Goal: Obtain resource: Obtain resource

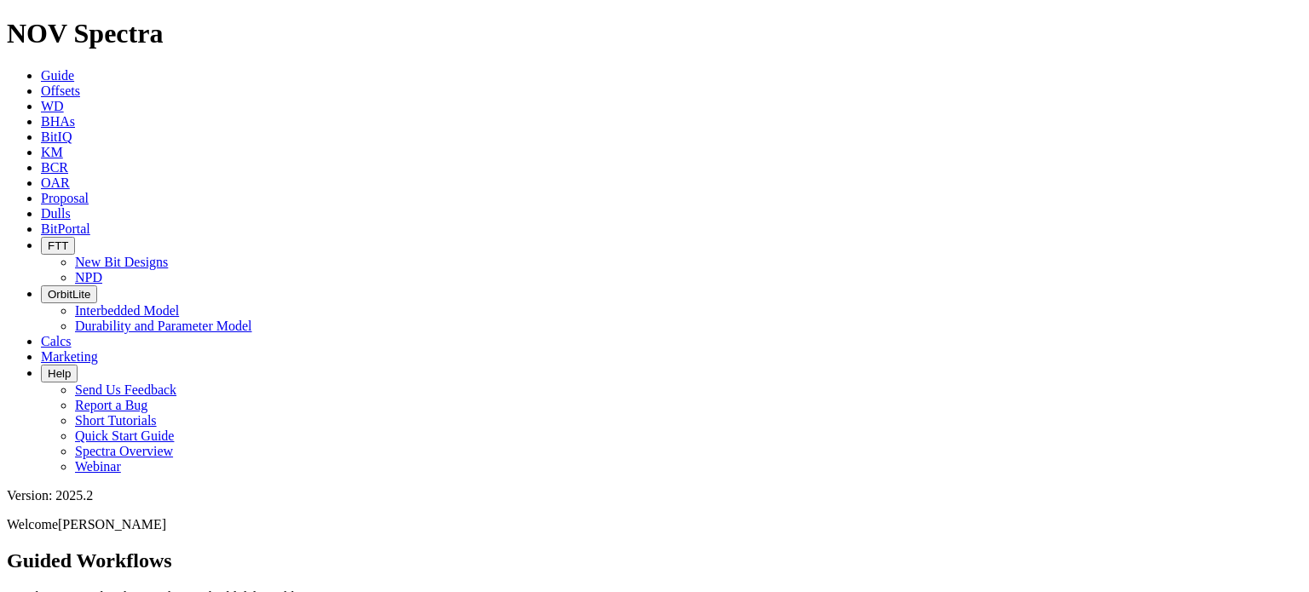
click at [80, 84] on span "Offsets" at bounding box center [60, 91] width 39 height 14
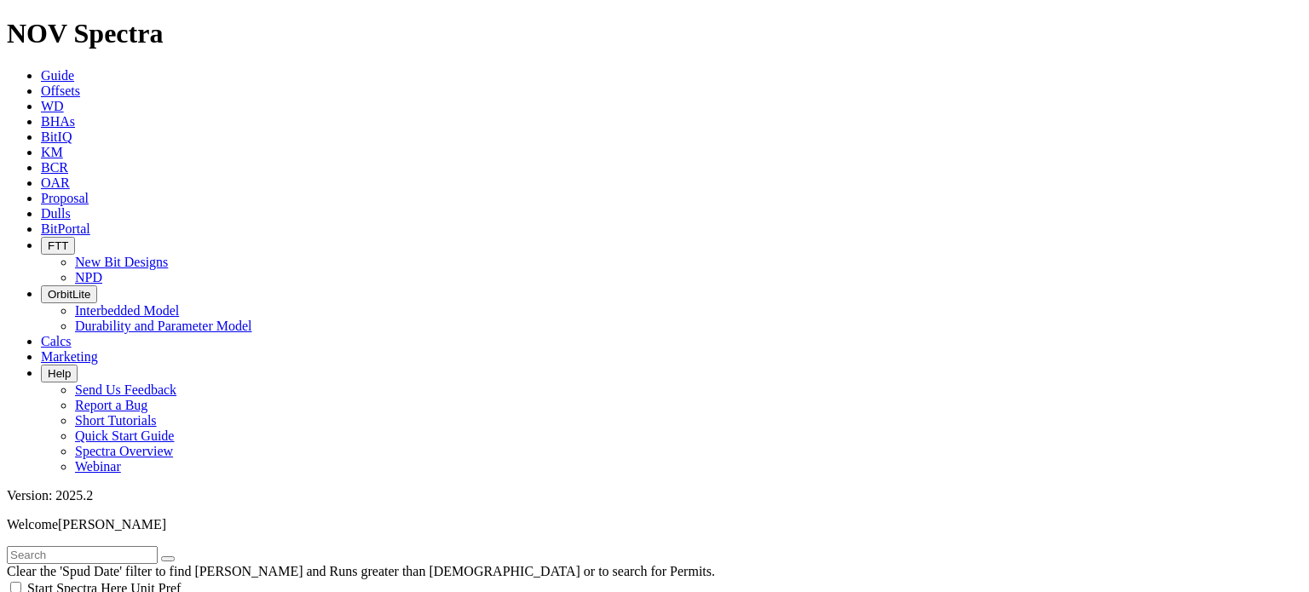
scroll to position [663, 0]
select select "6.75"
checkbox input "false"
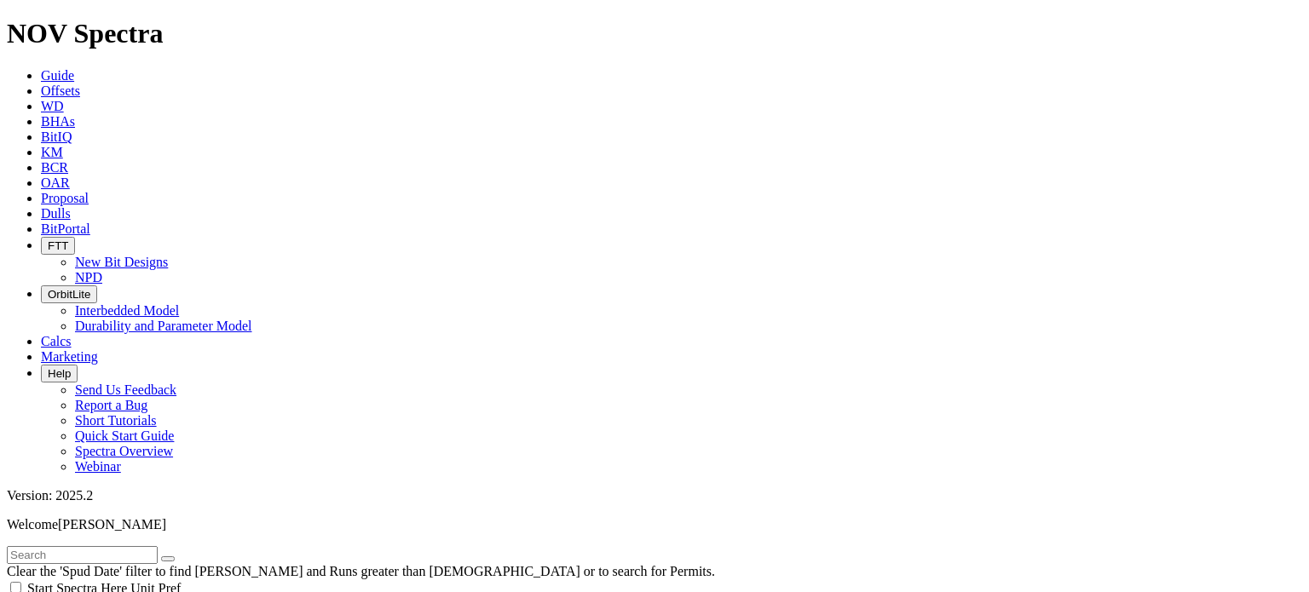
select select "? number:6.75 ?"
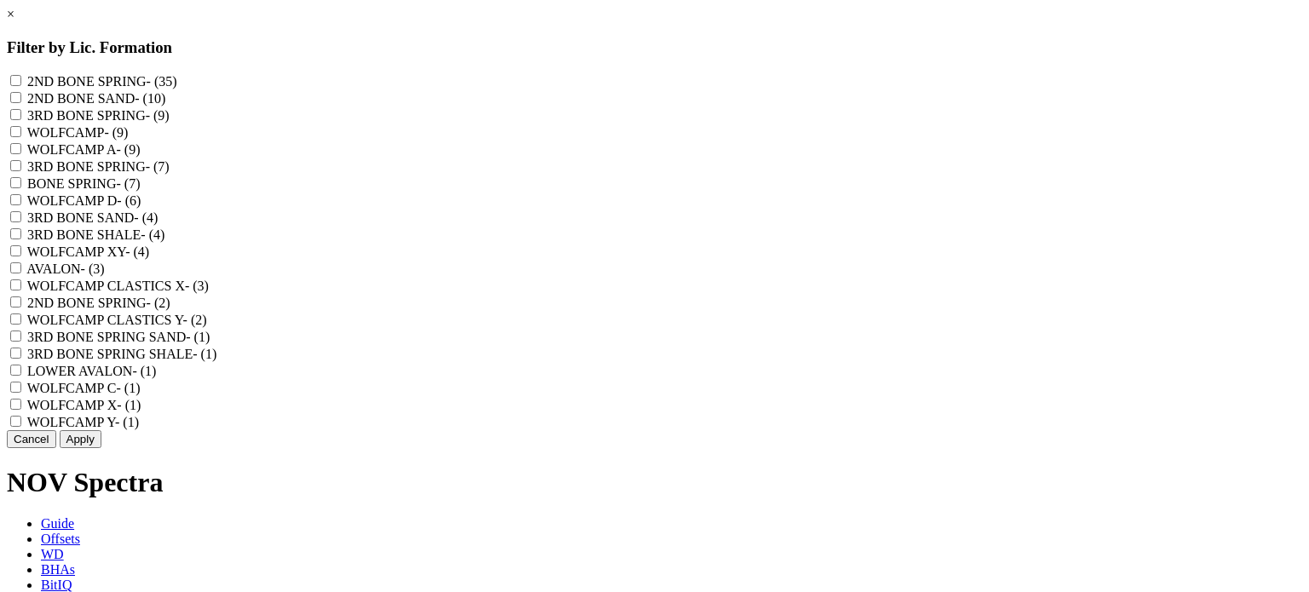
click at [21, 83] on SPRING "2ND BONE SPRING - (35)" at bounding box center [15, 80] width 11 height 11
checkbox SPRING "true"
click at [21, 103] on SAND "2ND BONE SAND - (10)" at bounding box center [15, 97] width 11 height 11
checkbox SAND "true"
click at [21, 308] on "2ND BONE SPRING - (2)" at bounding box center [15, 302] width 11 height 11
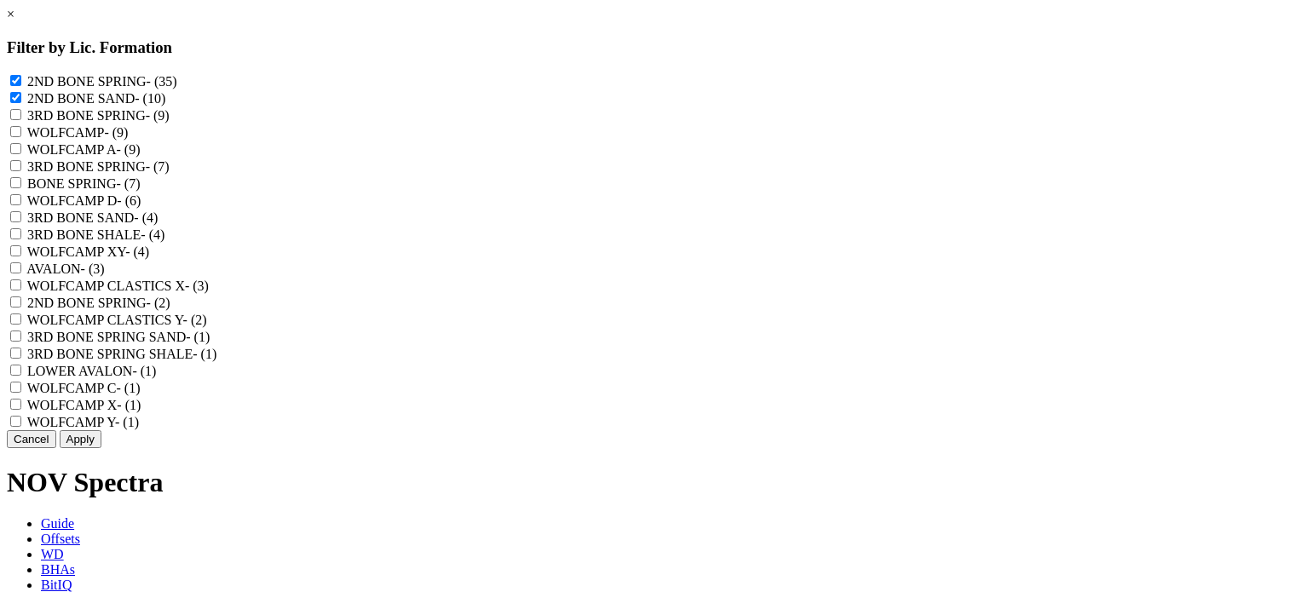
checkbox "true"
click at [101, 448] on button "Apply" at bounding box center [81, 439] width 42 height 18
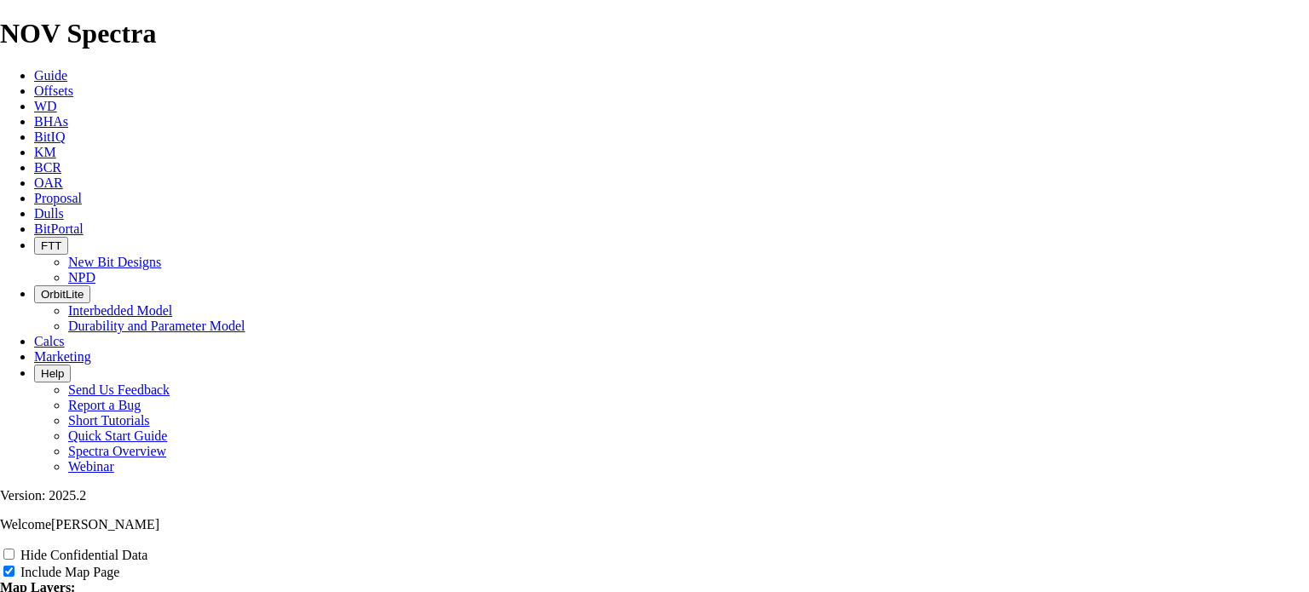
scroll to position [2046, 0]
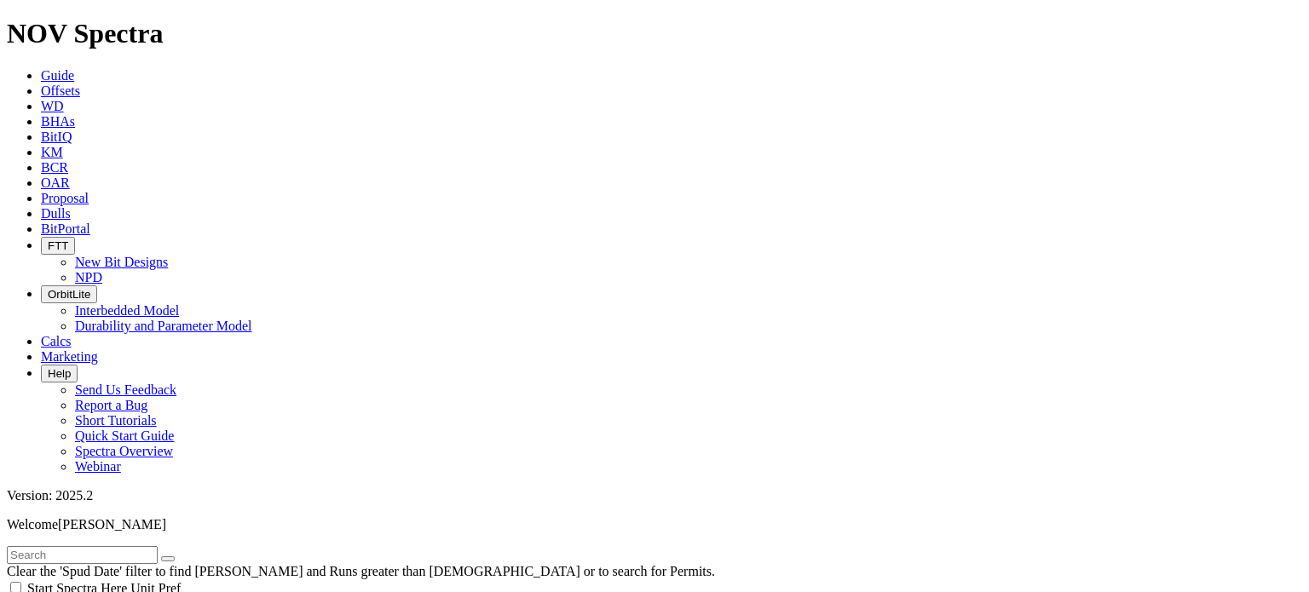
scroll to position [842, 0]
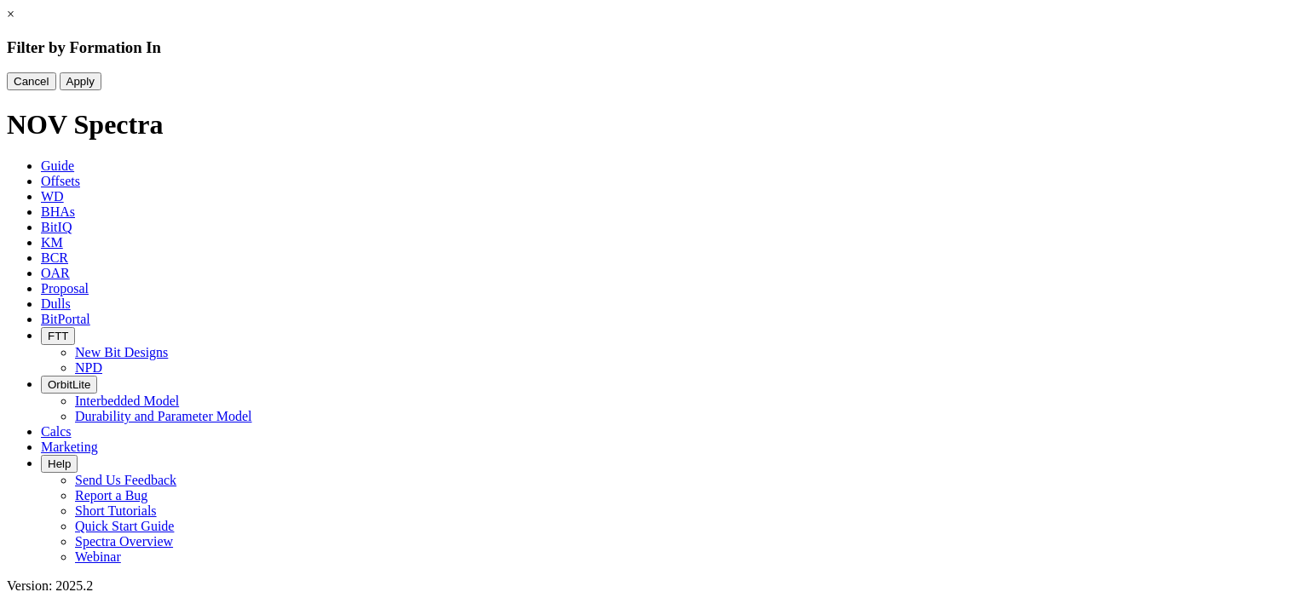
click at [586, 90] on div "Cancel Apply" at bounding box center [655, 81] width 1296 height 18
click at [56, 90] on button "Cancel" at bounding box center [31, 81] width 49 height 18
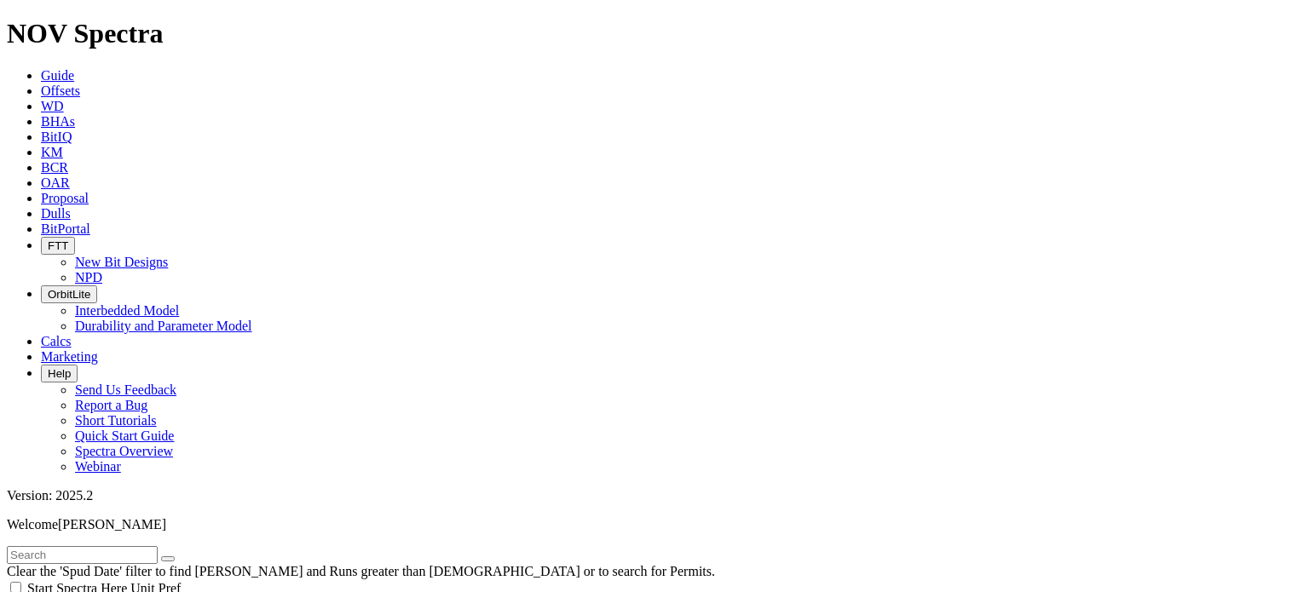
scroll to position [1255, 0]
type input "3000"
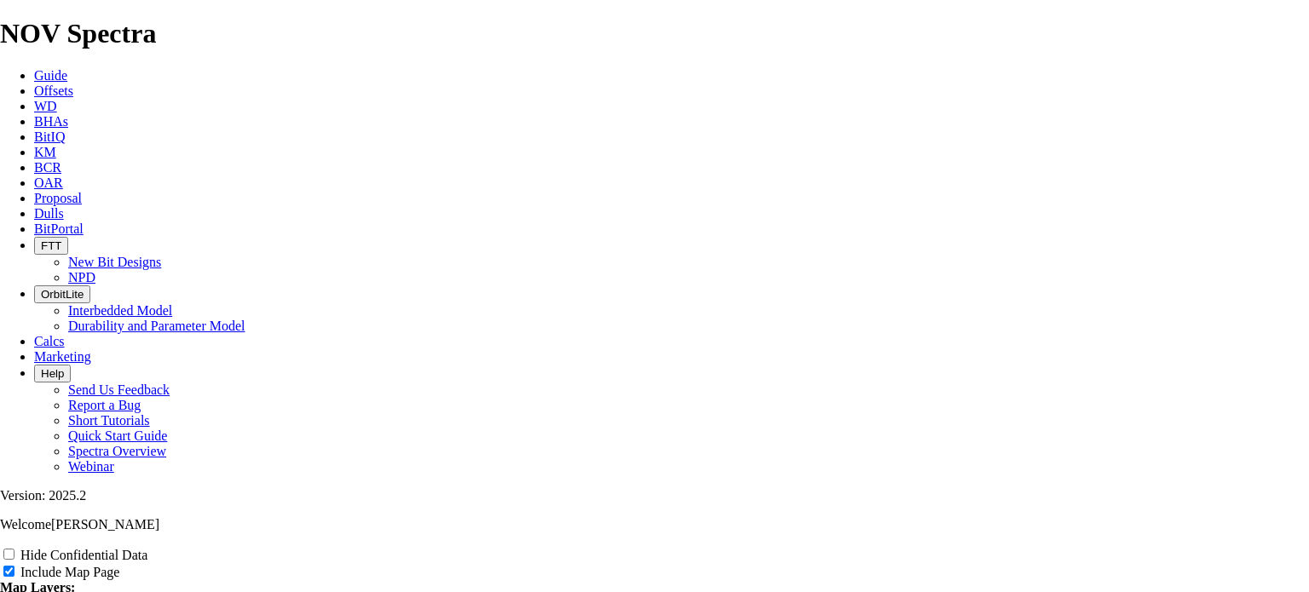
scroll to position [2195, 0]
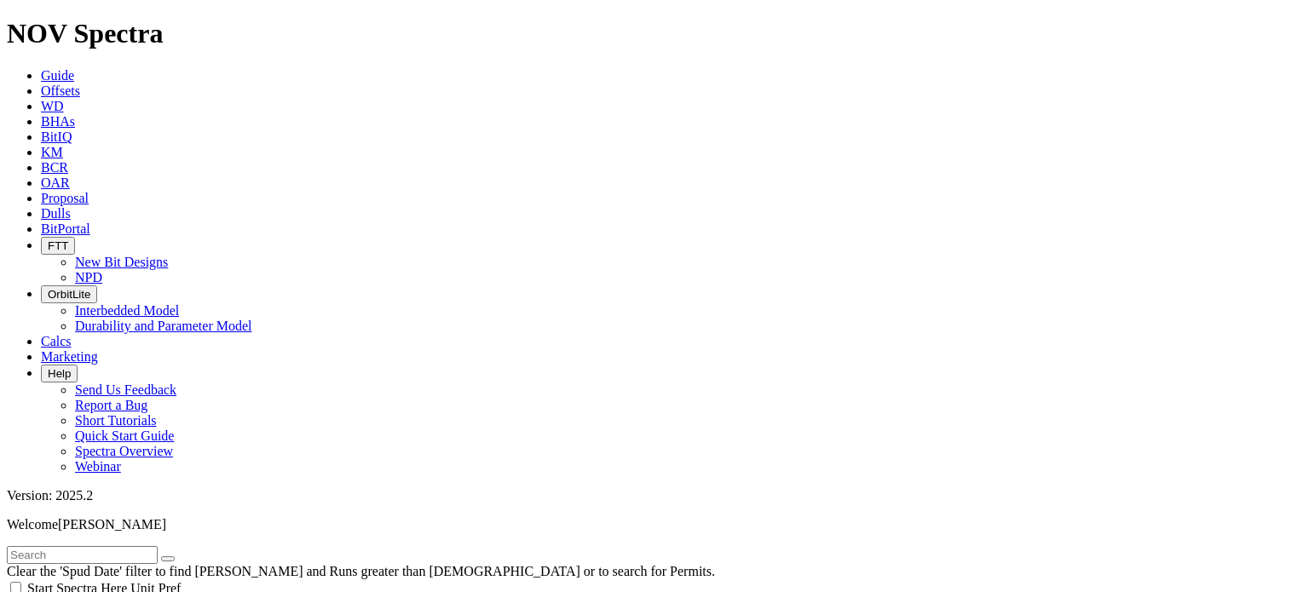
scroll to position [1015, 0]
type input "7000"
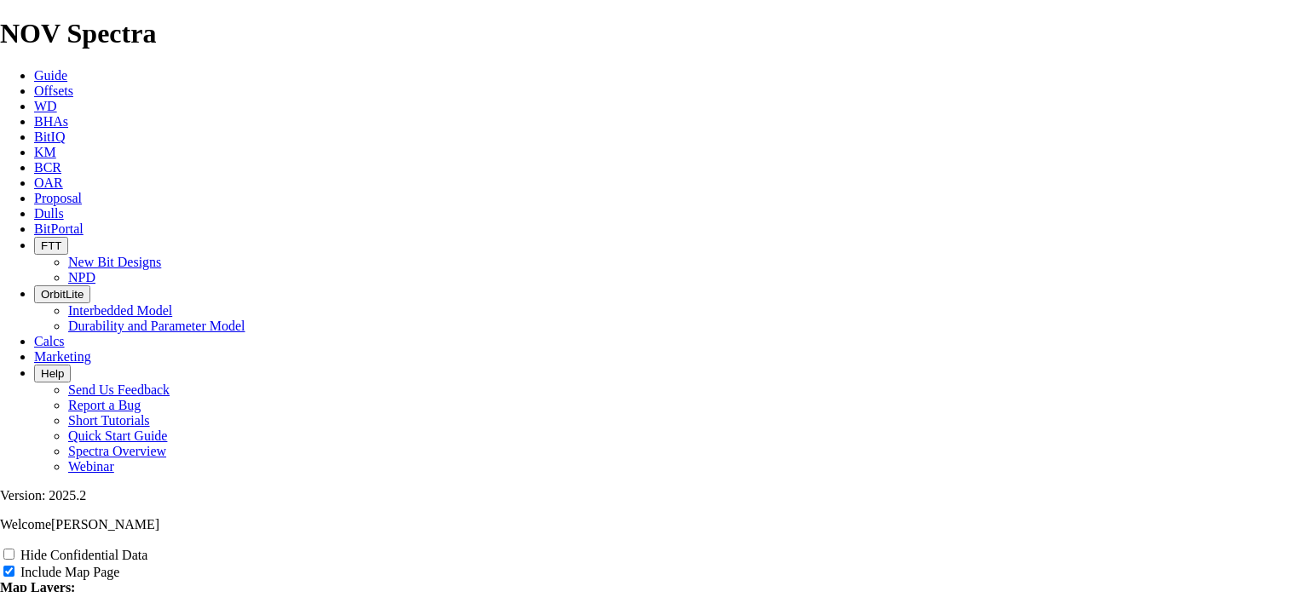
scroll to position [2123, 0]
type input "T"
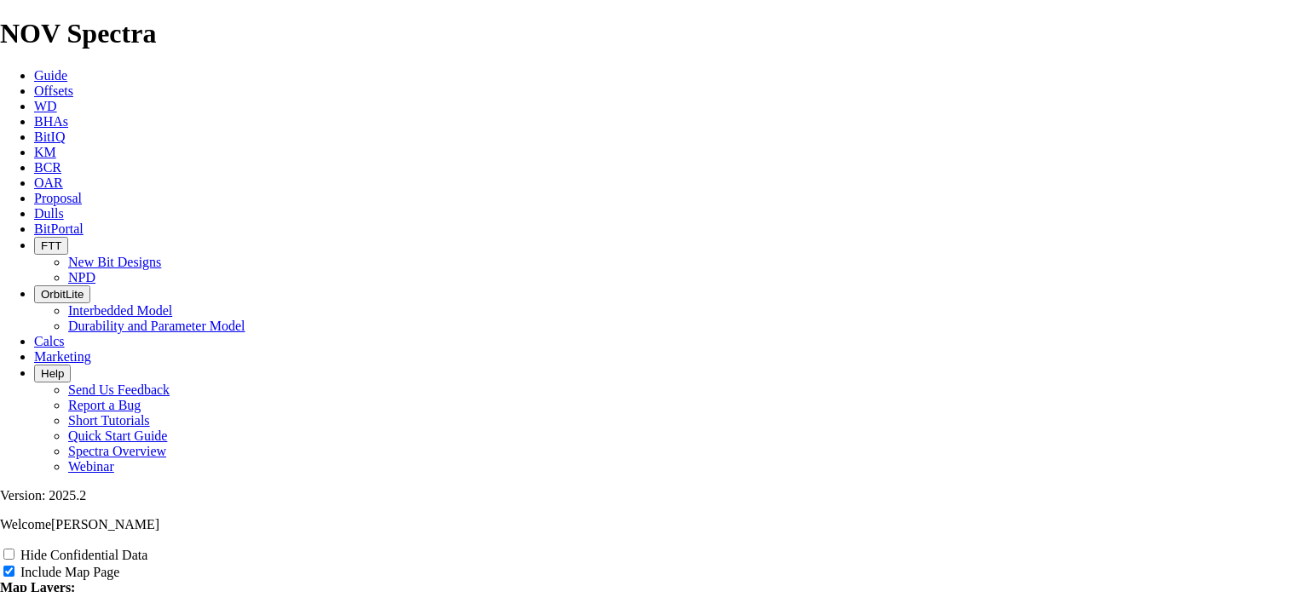
type input "T"
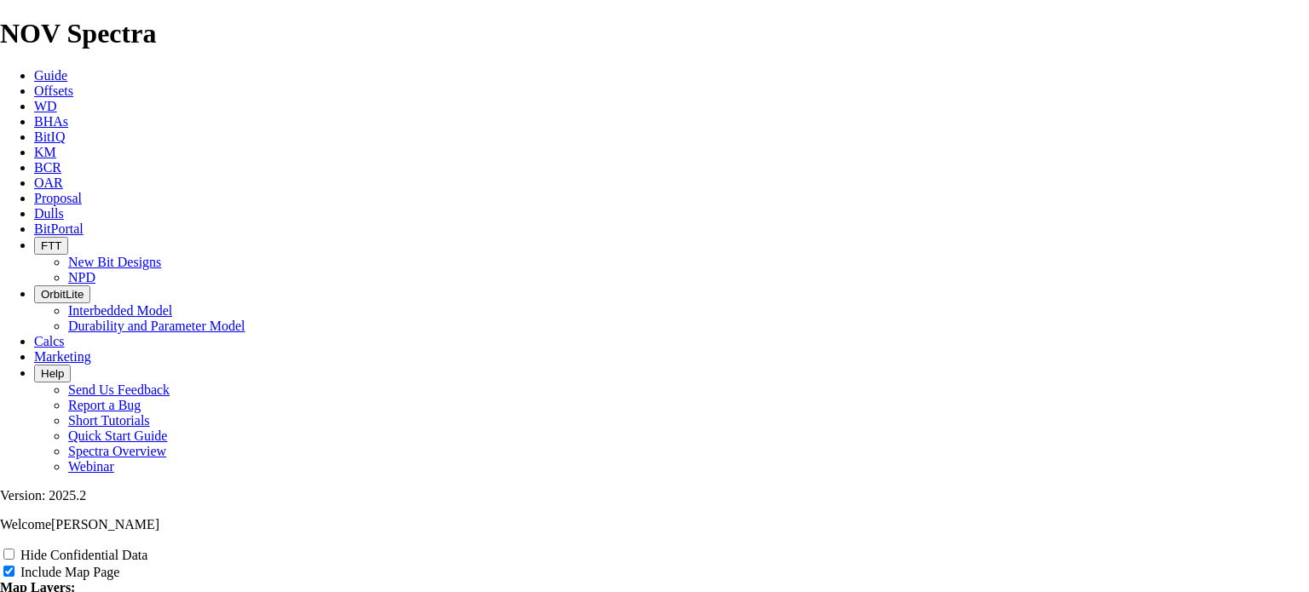
type input "T"
type input "TO"
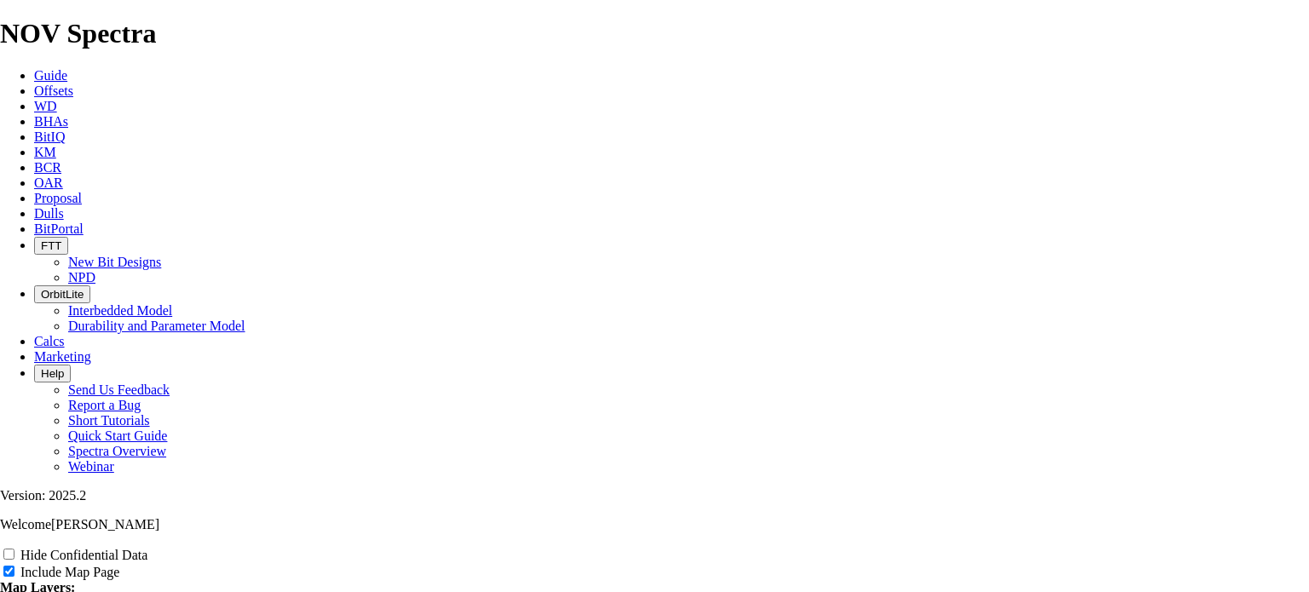
type input "TO"
type input "TOP"
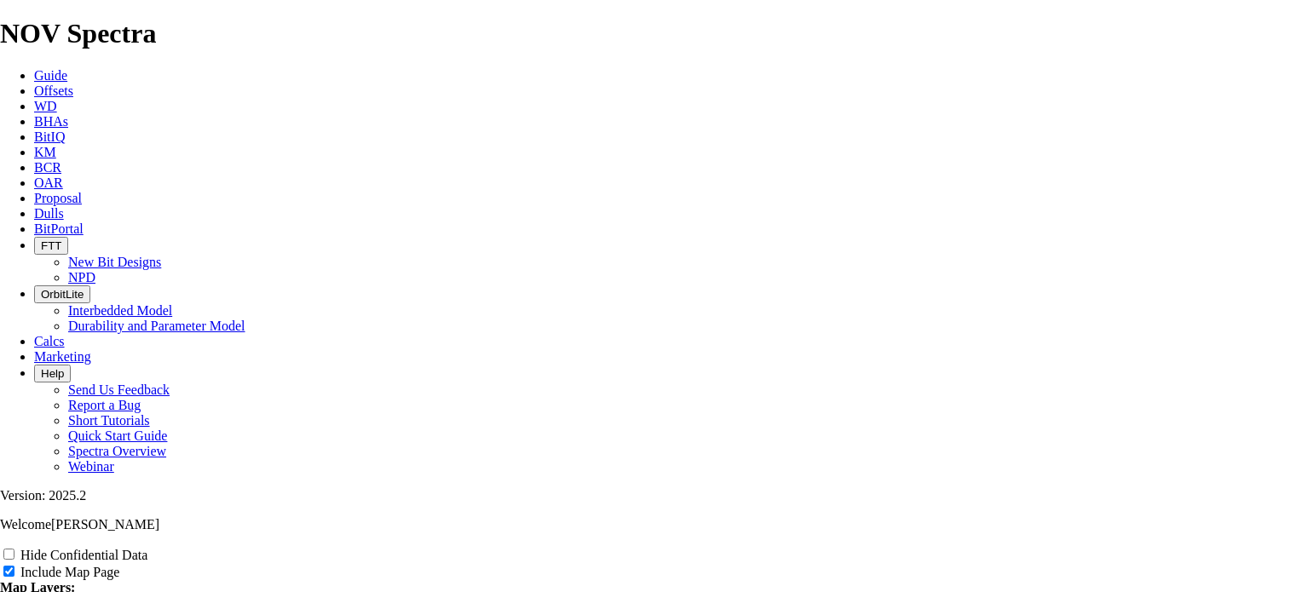
type input "TOP"
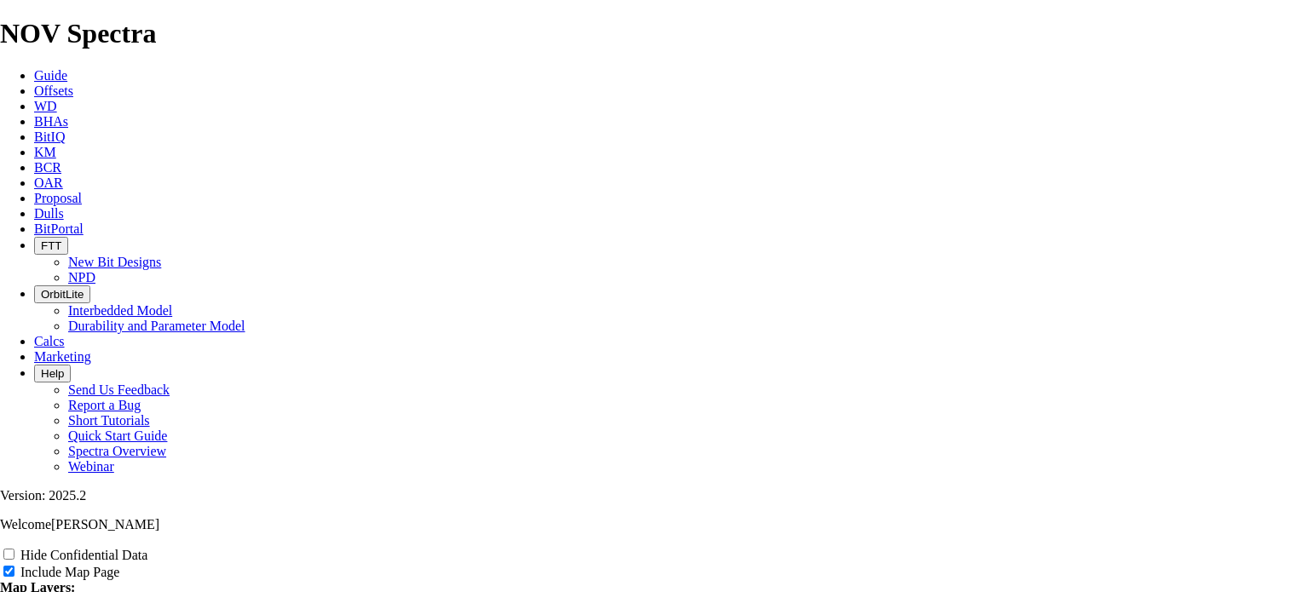
type input "TOP"
type input "TO"
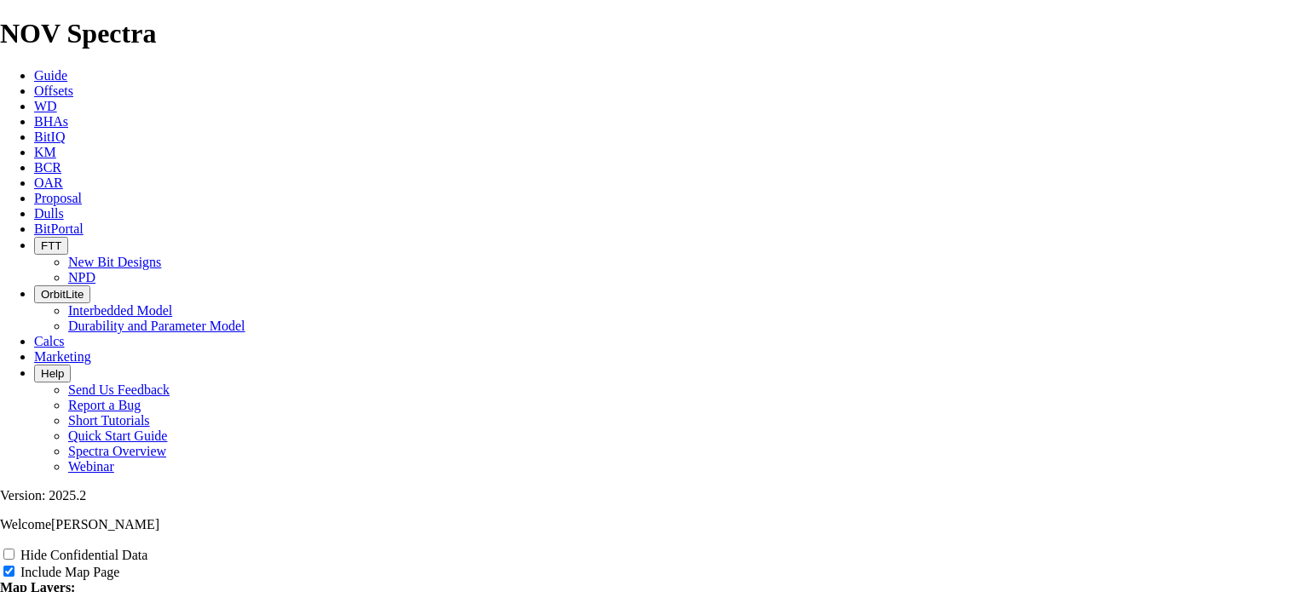
type input "TO"
type input "T"
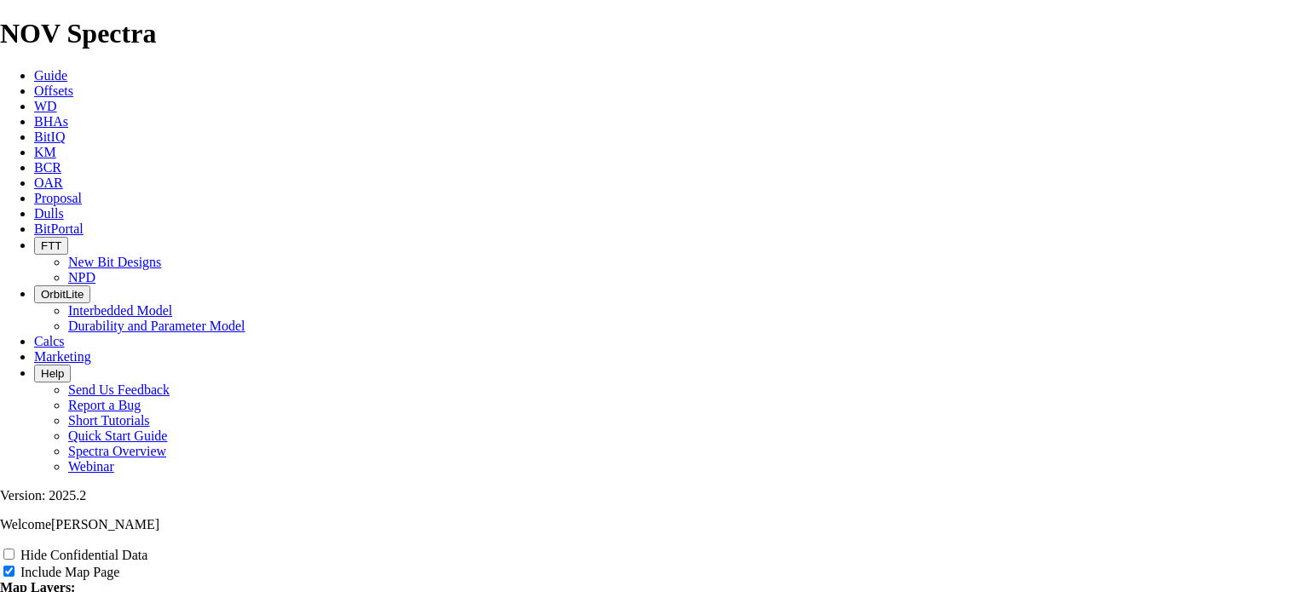
type input "T"
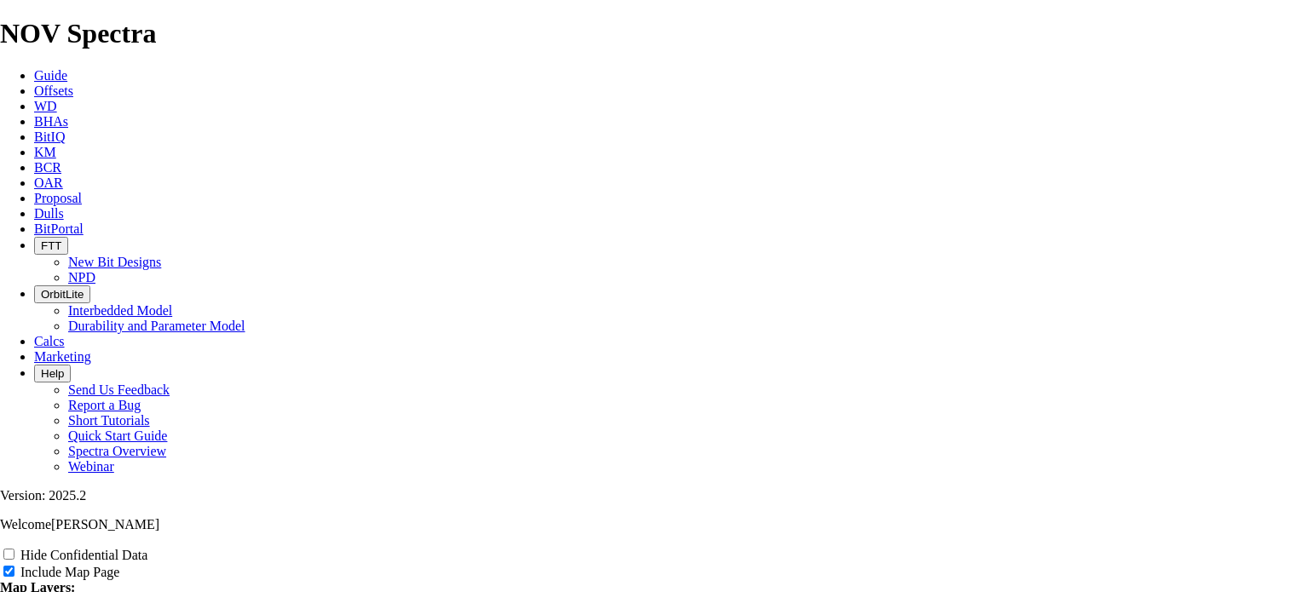
type input "To"
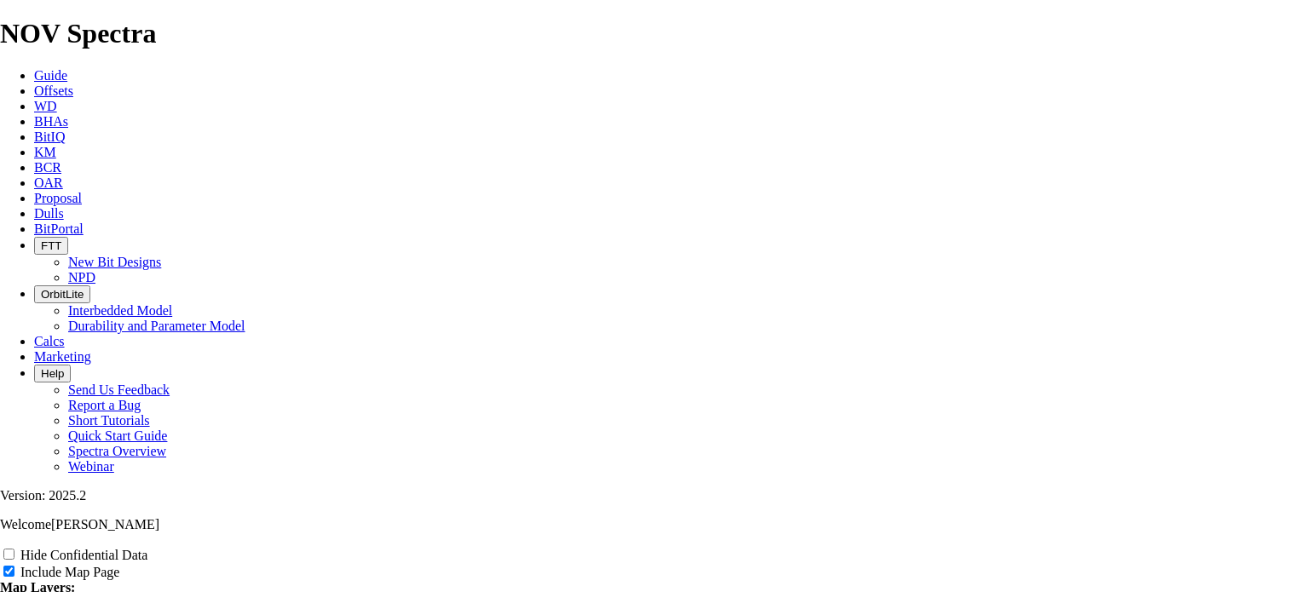
type input "To"
type input "Top"
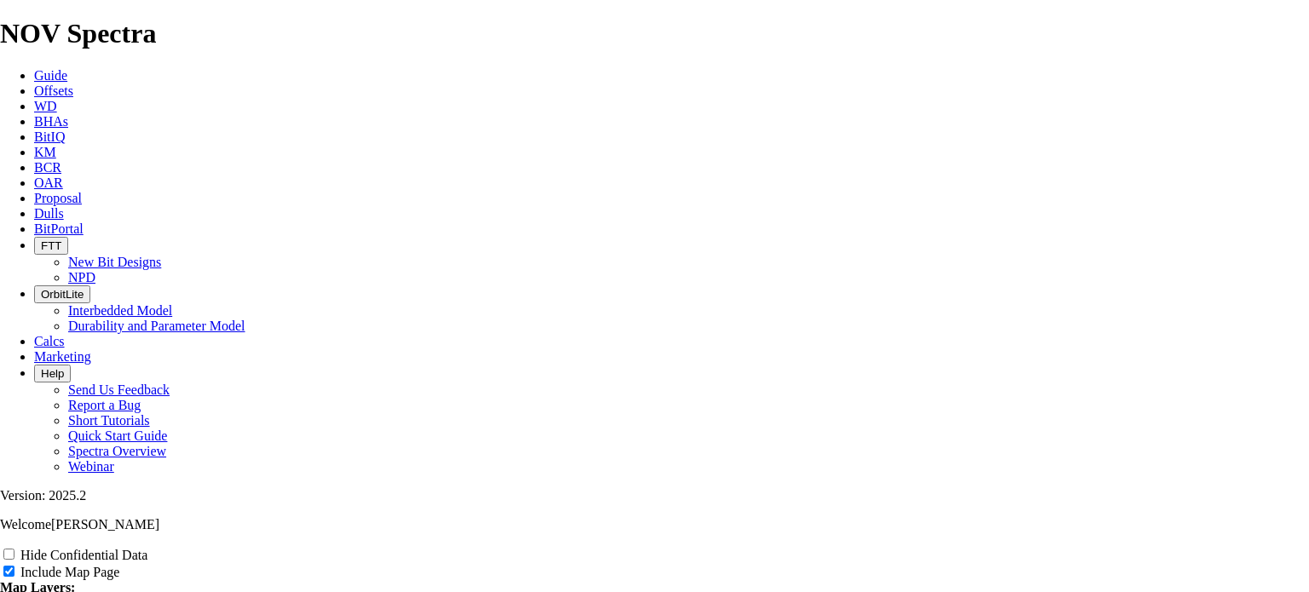
type input "Top"
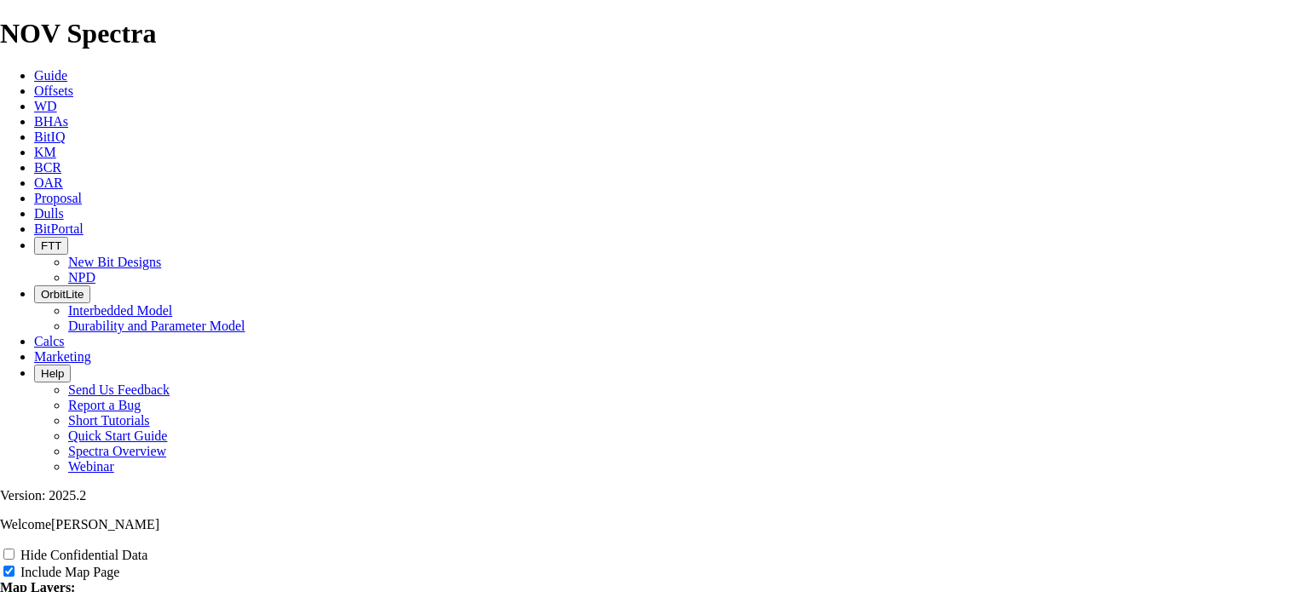
type input "Top 2"
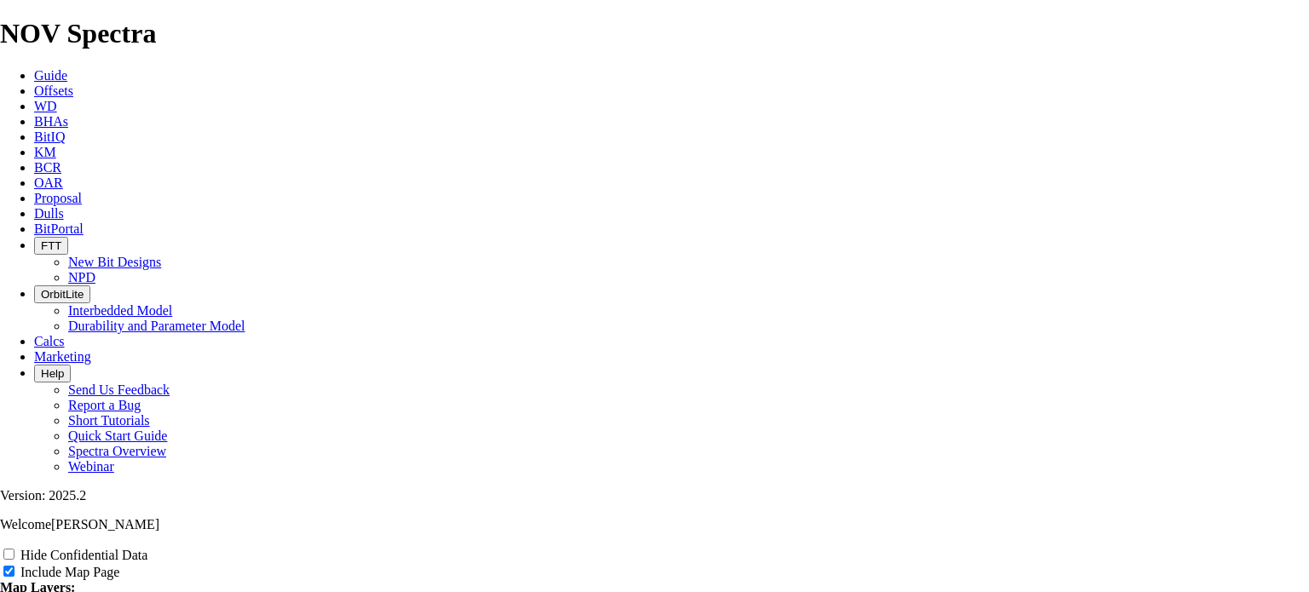
type input "Top 2"
type input "Top 2n"
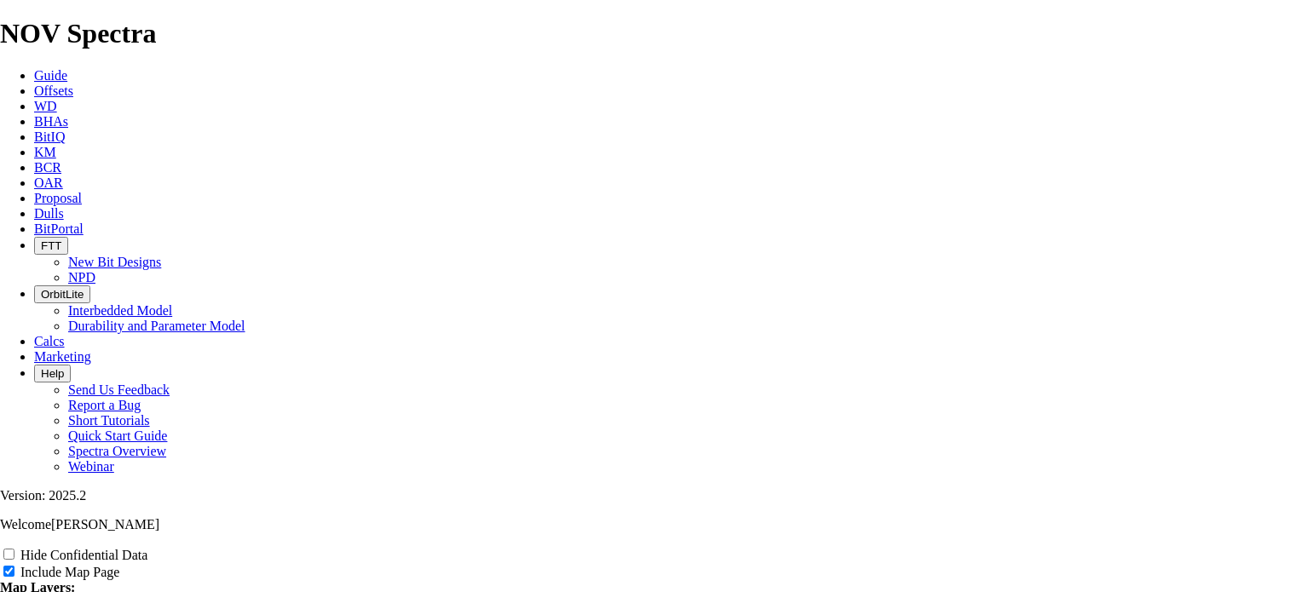
type input "Top 2n"
type input "Top 2nd"
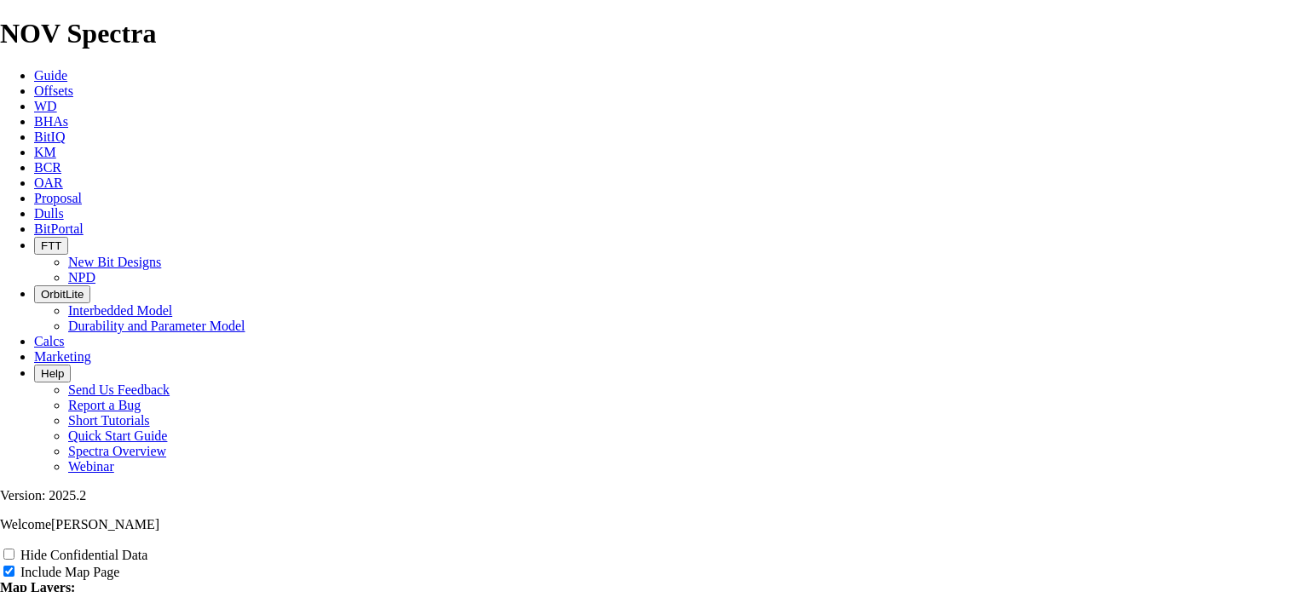
type input "Top 2nd"
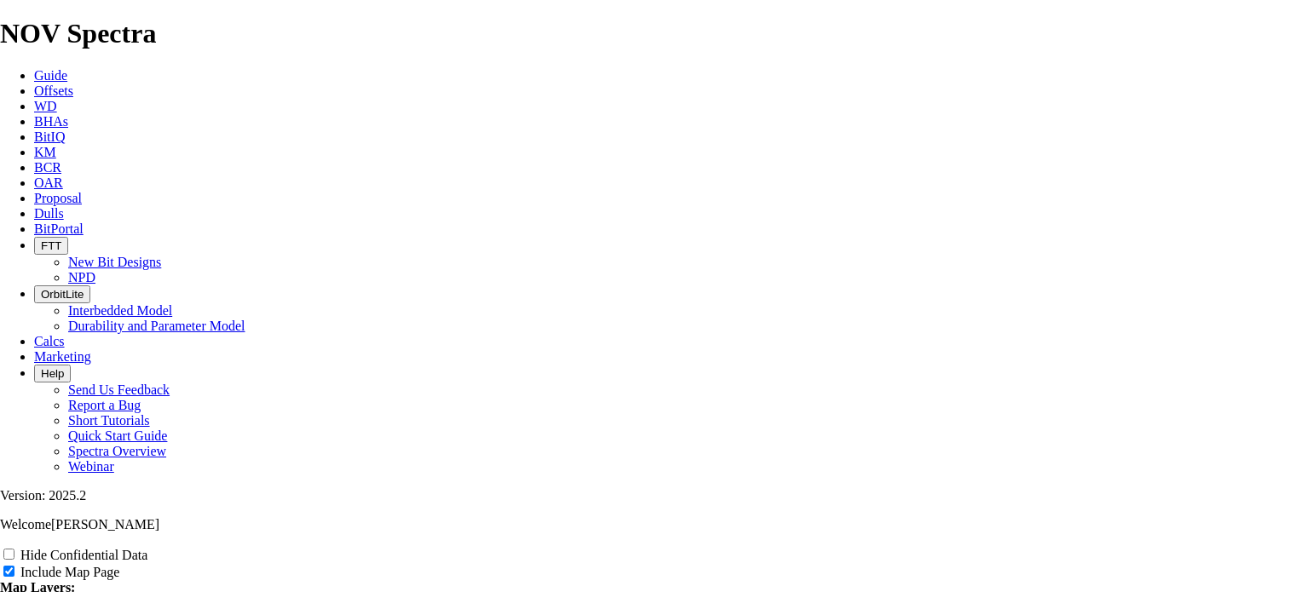
type input "Top 2nd"
type input "Top 2nd B"
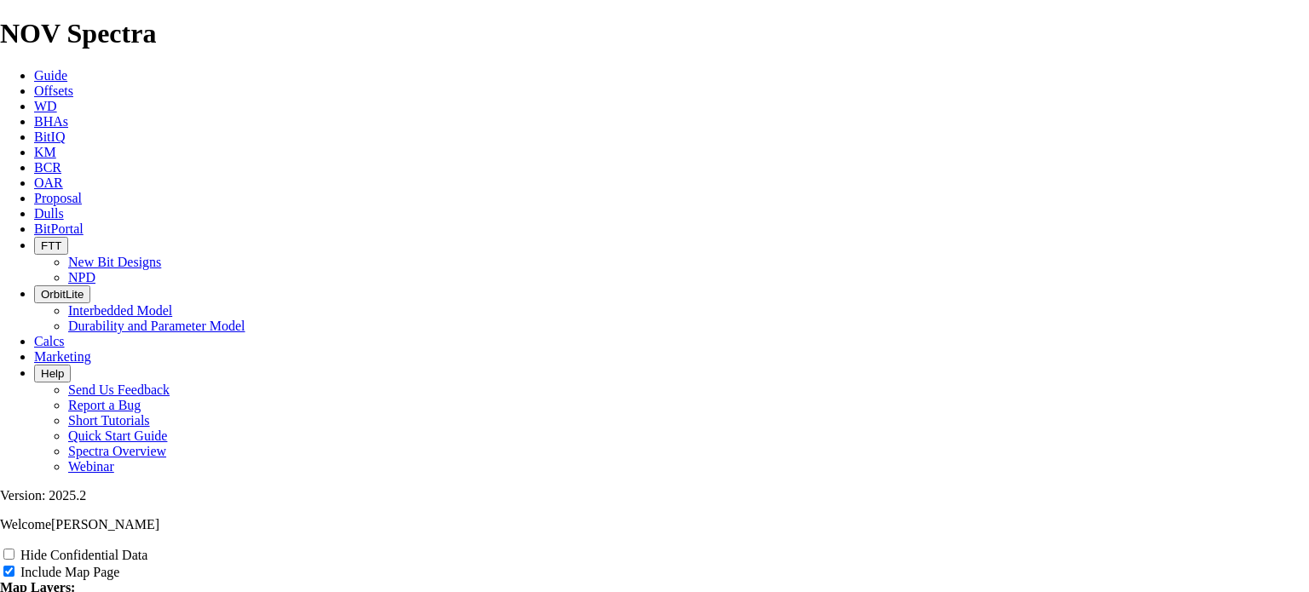
type input "Top 2nd B"
type input "Top 2nd Bo"
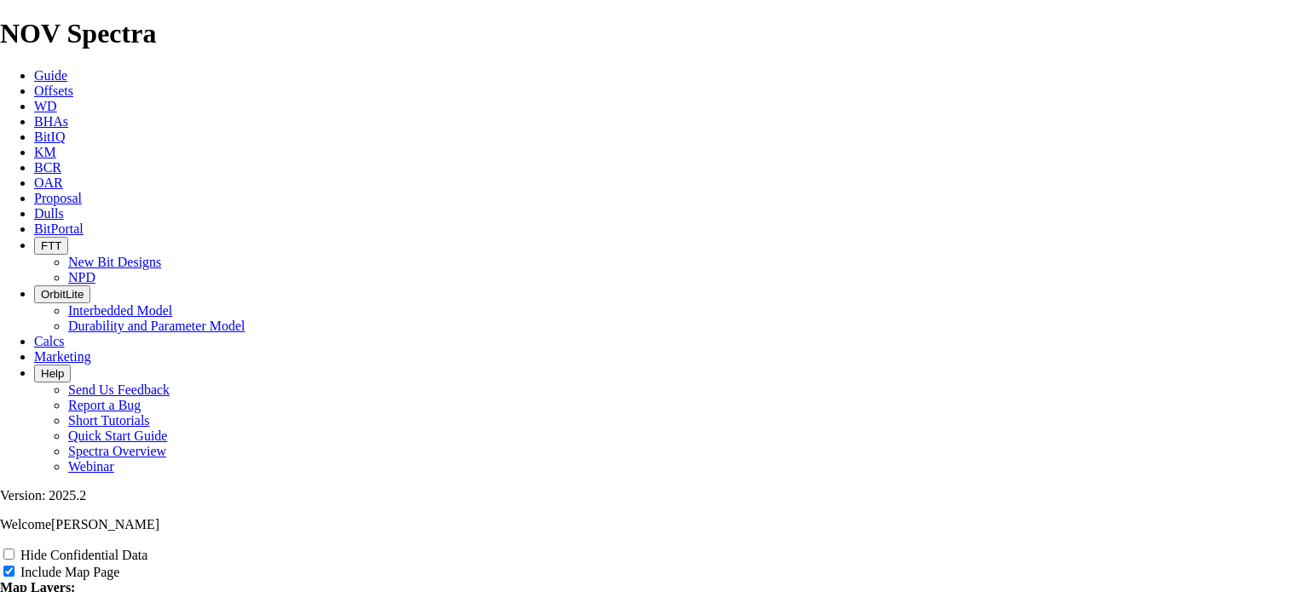
type input "Top 2nd Bo"
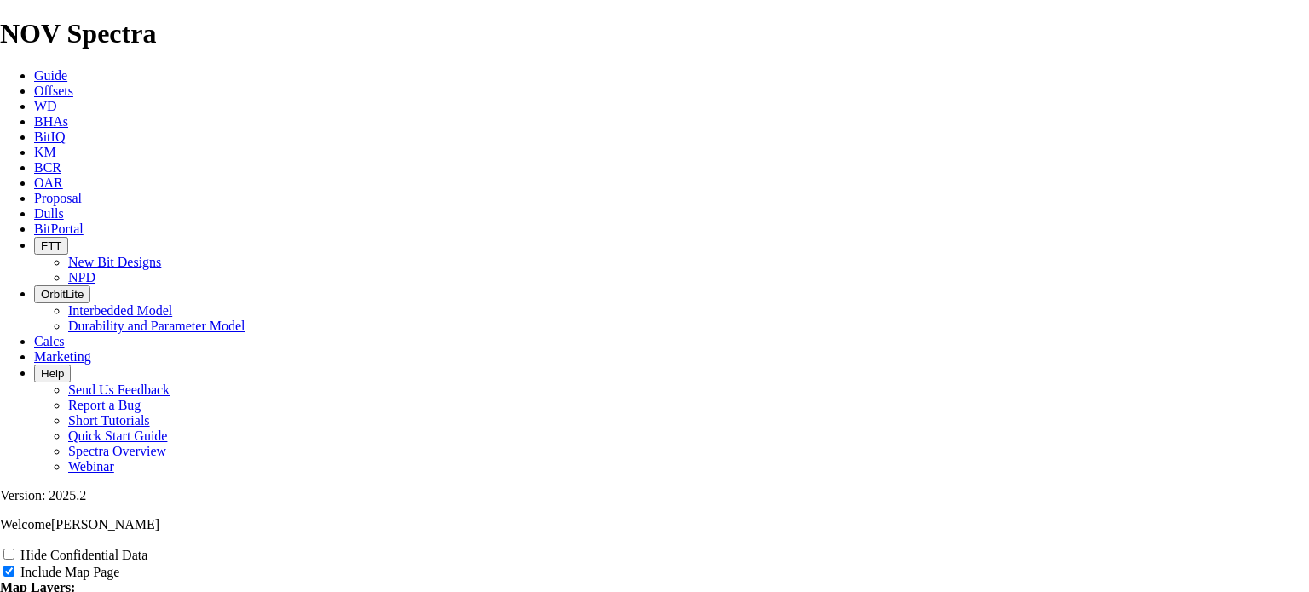
type input "Top 2nd Bo"
type input "Top 2nd Bon"
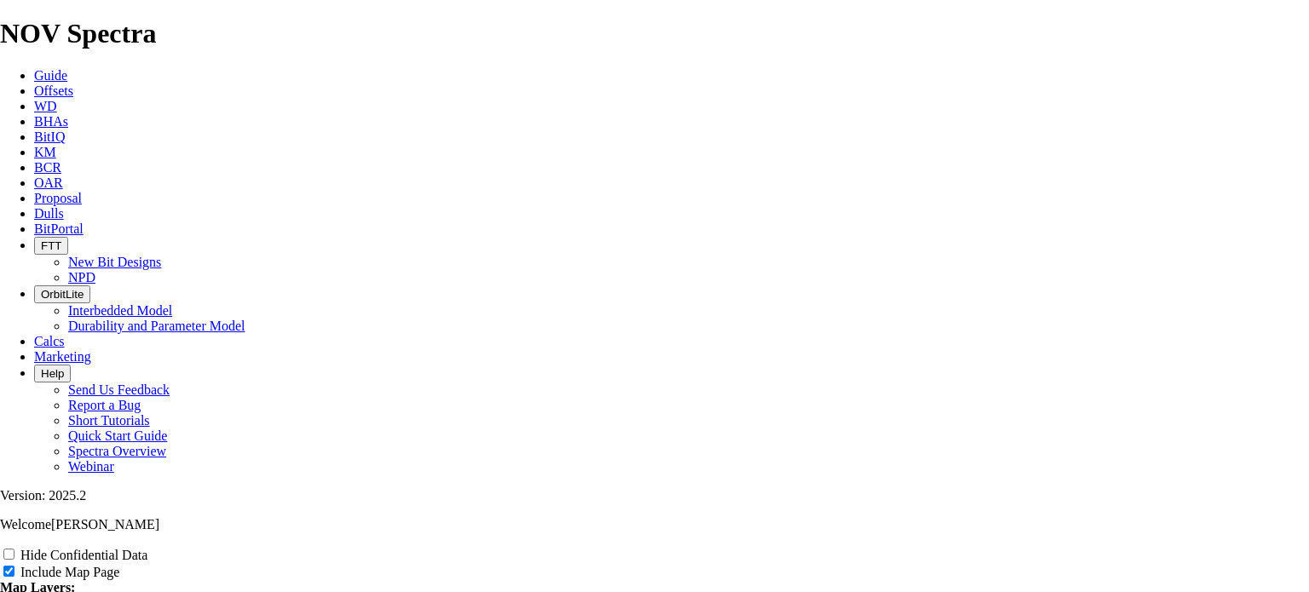
type input "Top 2nd Bon"
type input "Top 2nd Bone"
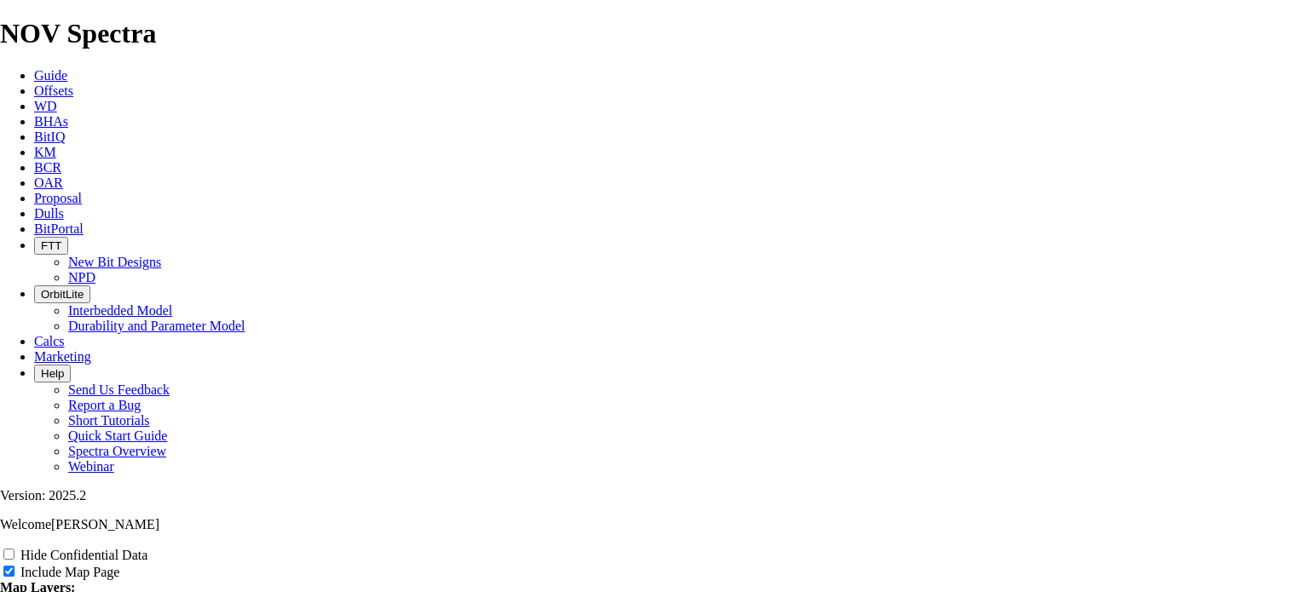
type input "Top 2nd Bone"
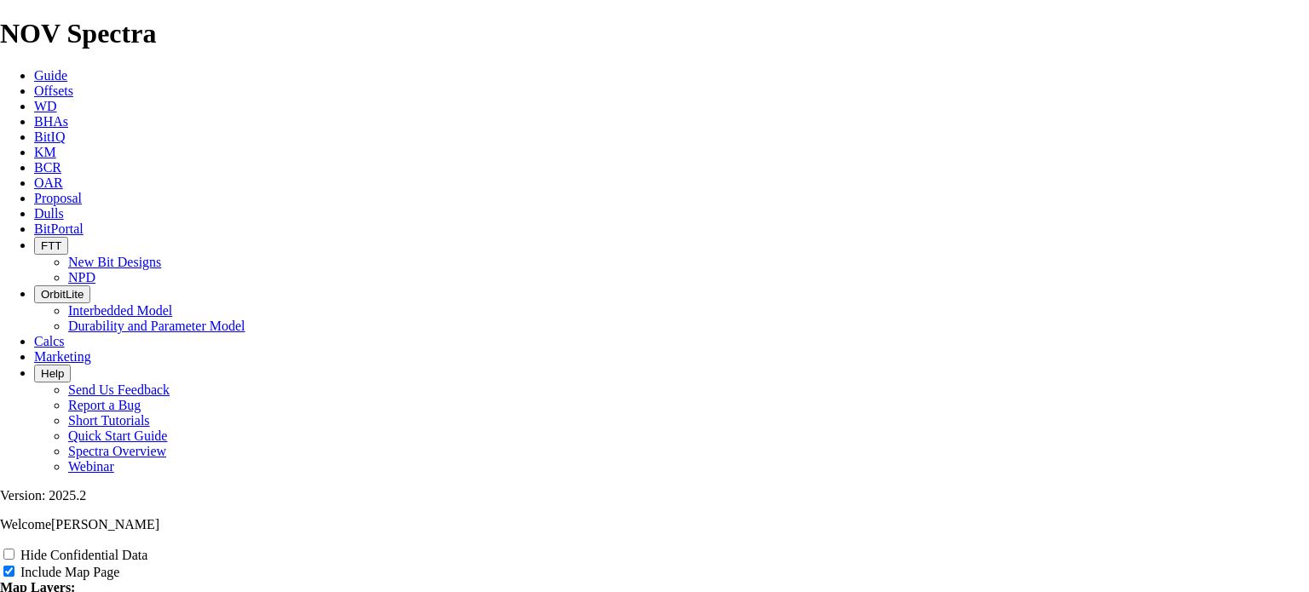
type input "Top 2nd Bone"
type input "Top 2nd Bone R"
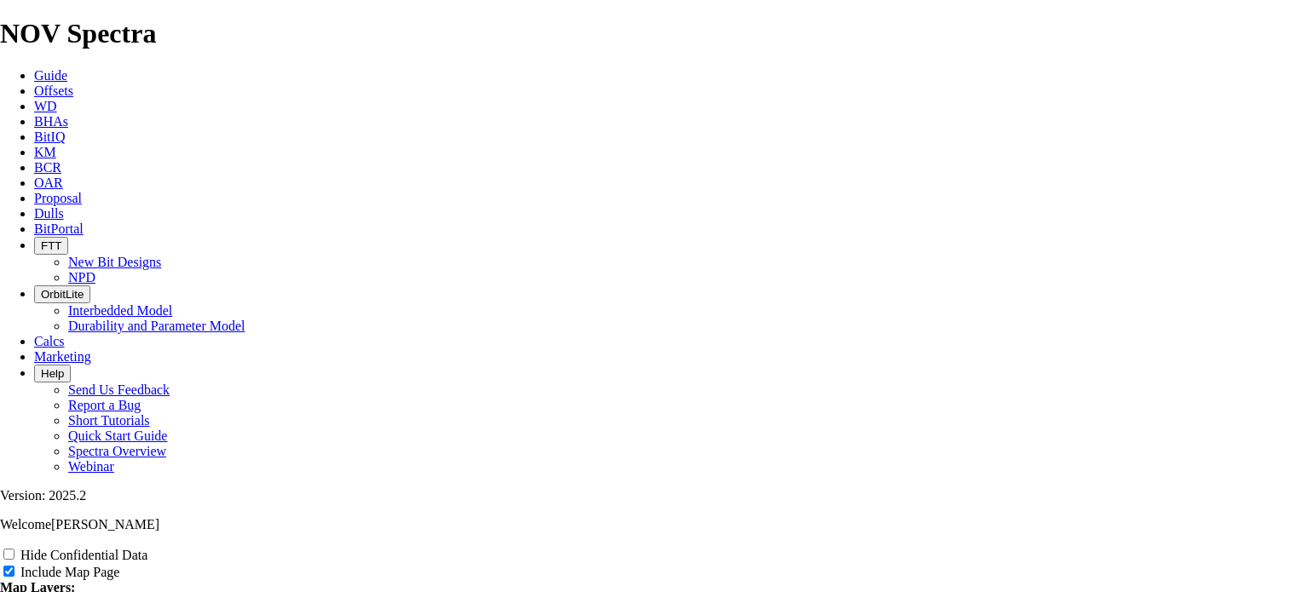
type input "Top 2nd Bone R"
type input "Top 2nd Bone Ru"
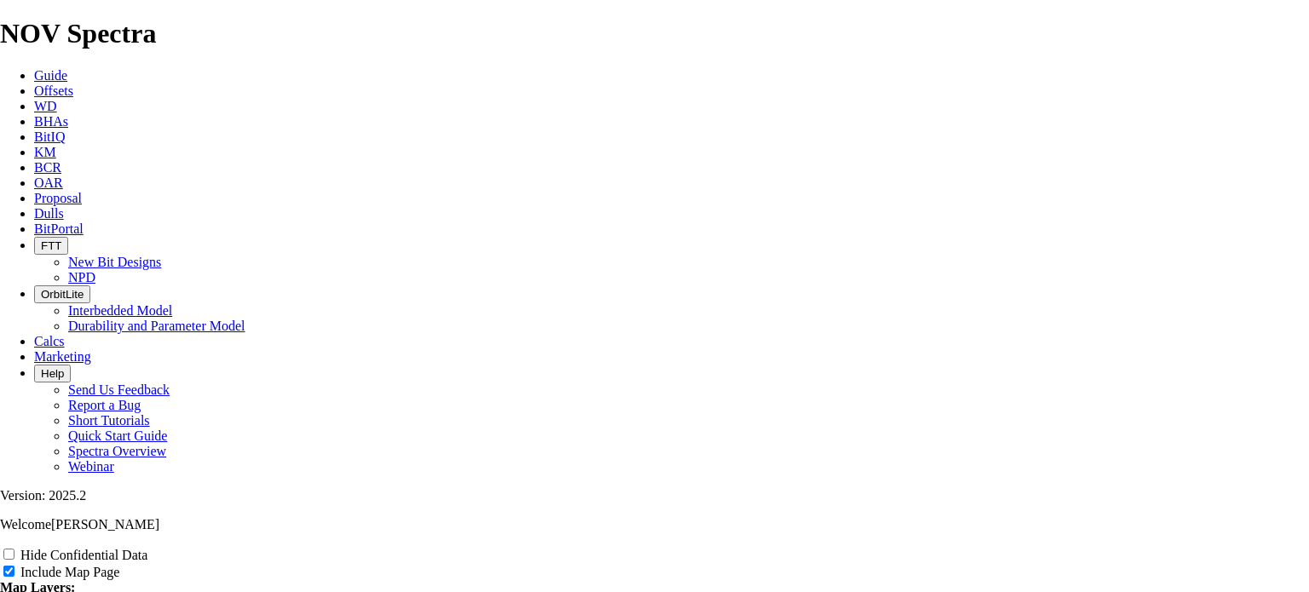
type input "Top 2nd Bone Ru"
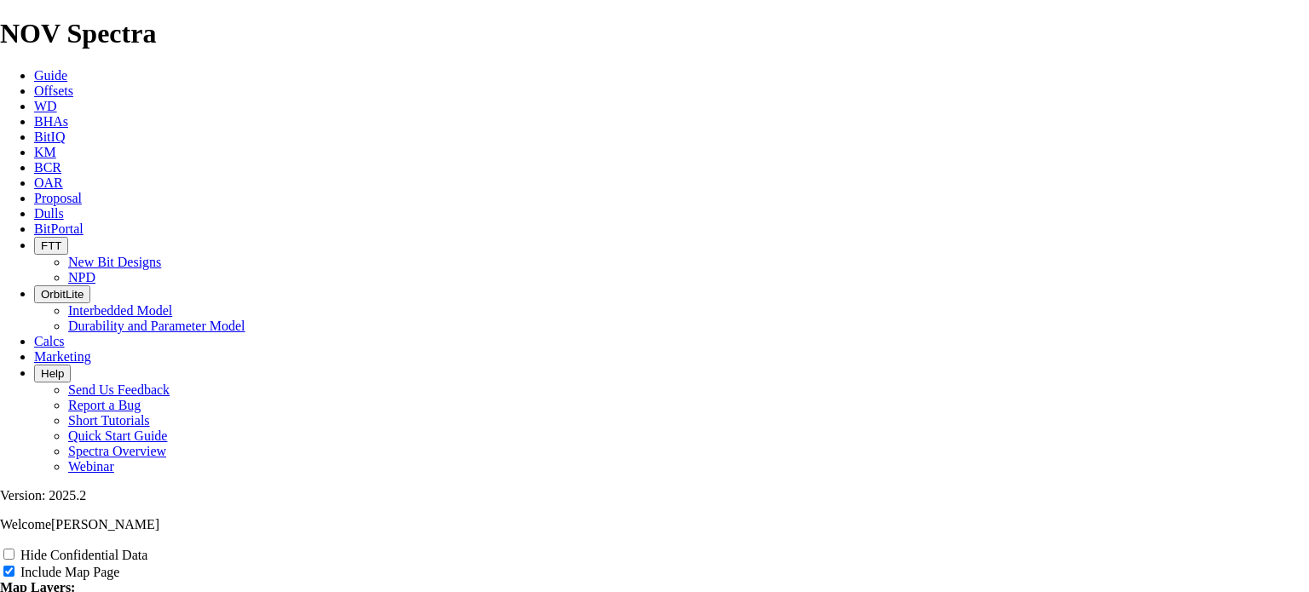
type input "Top 2nd Bone Run"
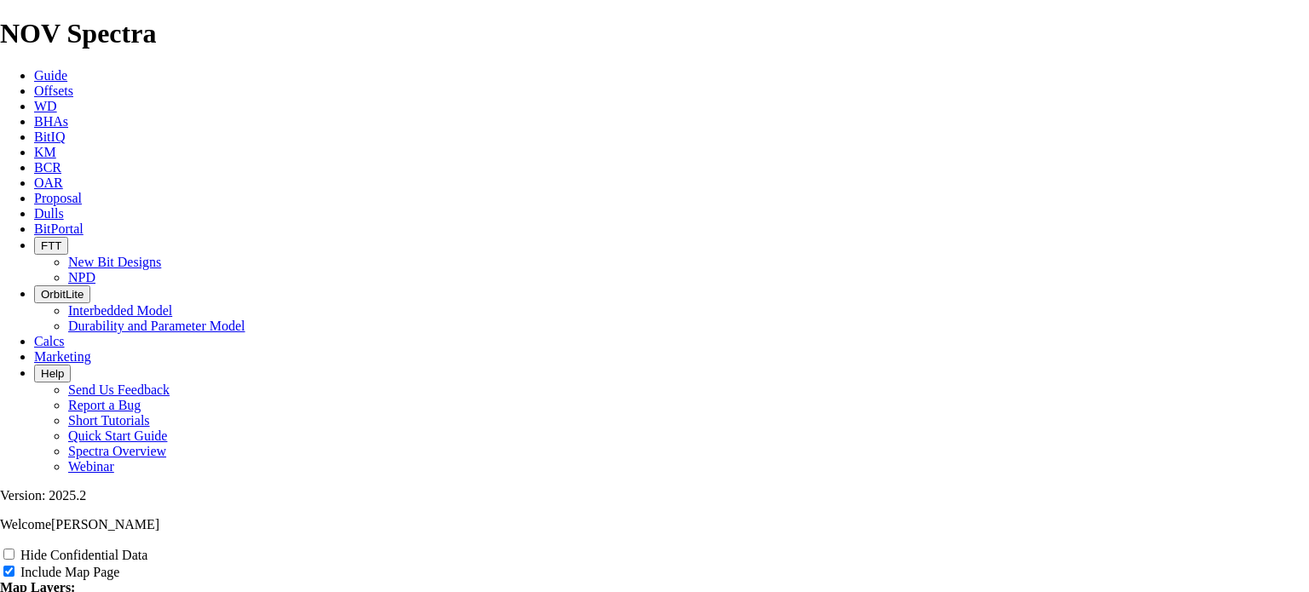
type input "Top 2nd Bone Run"
type input "Top 2nd Bone Runs"
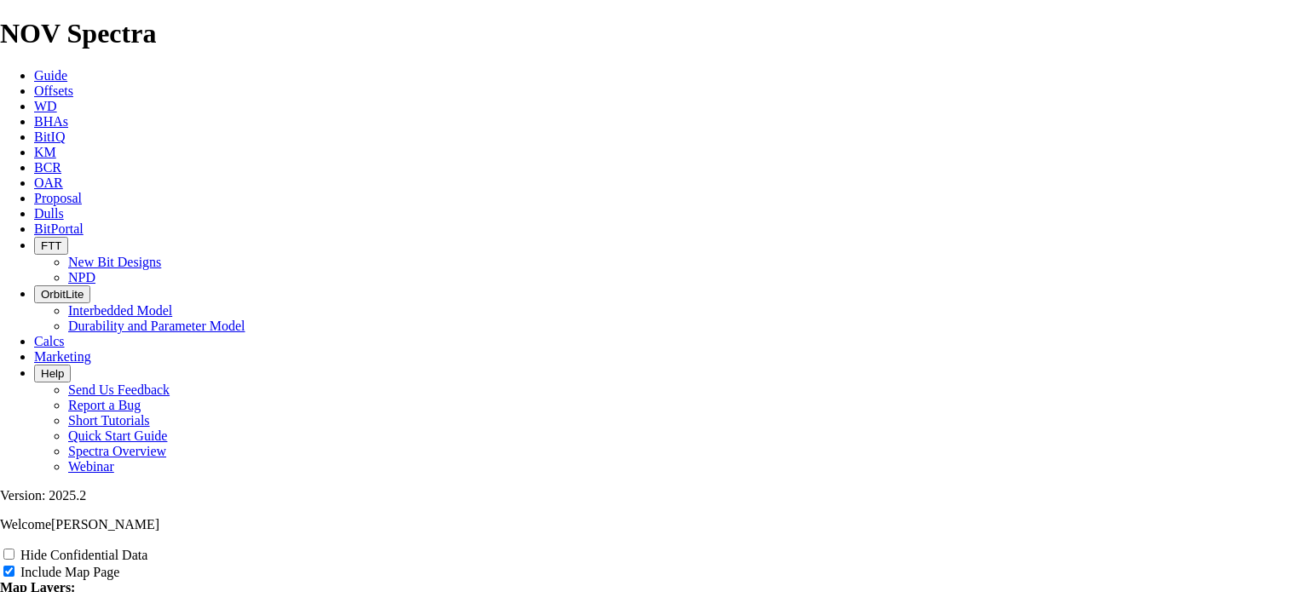
type input "Top 2nd Bone Runs"
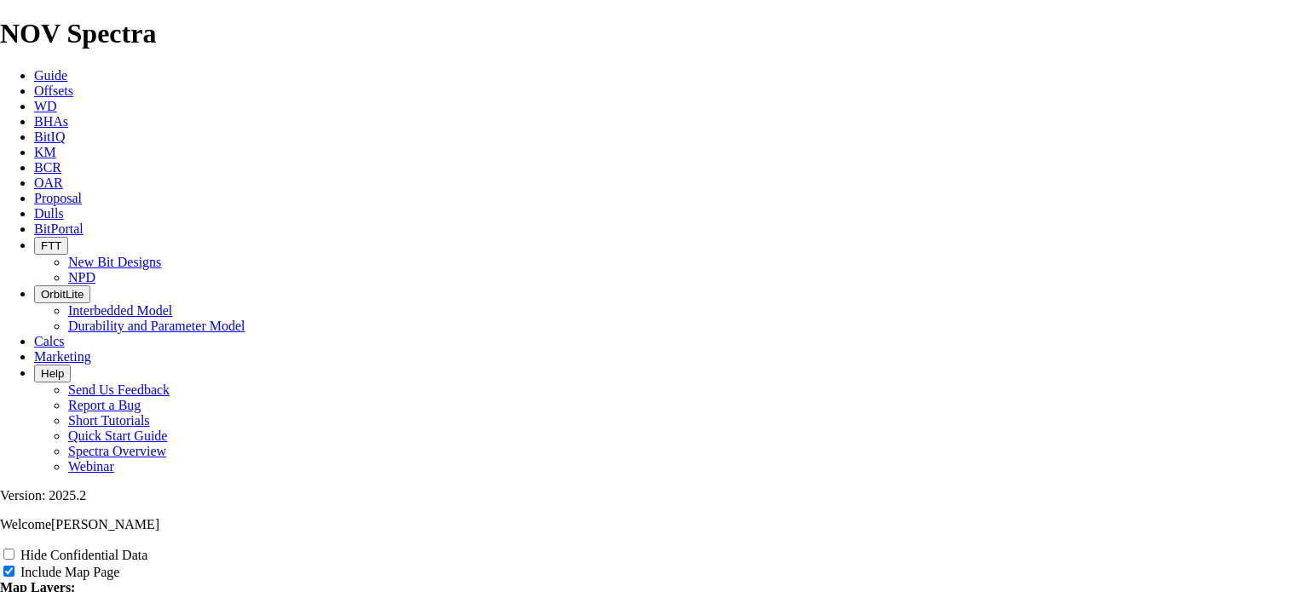
type input "Top 2nd Bone Runs -"
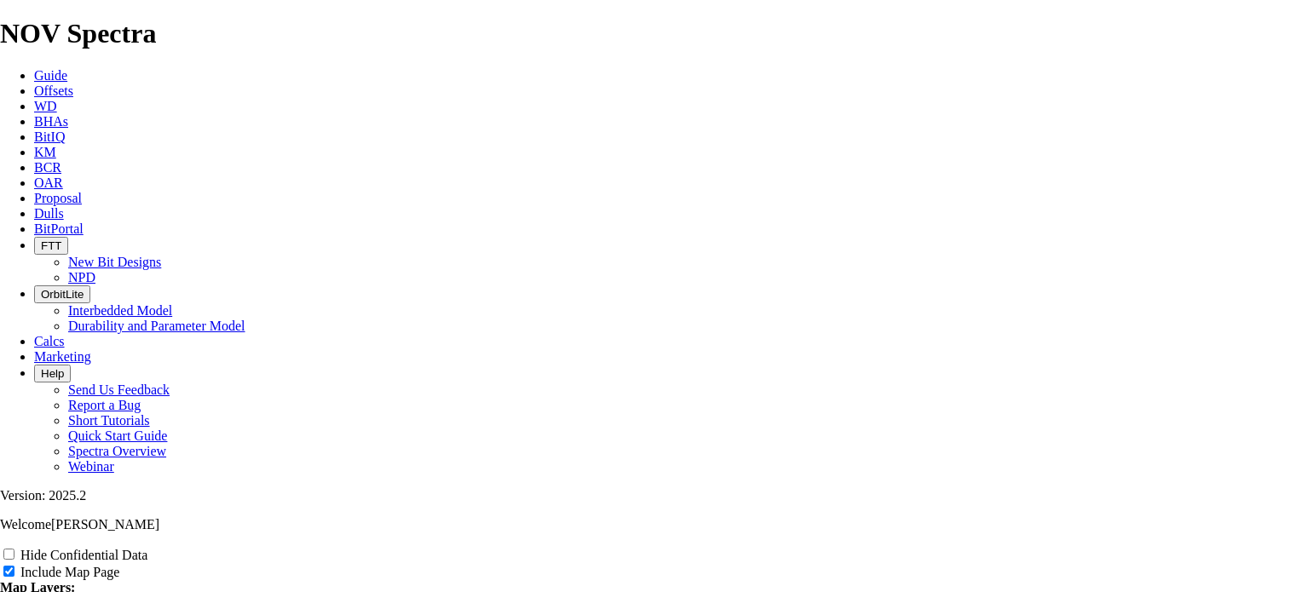
type input "Top 2nd Bone Runs -"
type input "Top 2nd Bone Runs - 2"
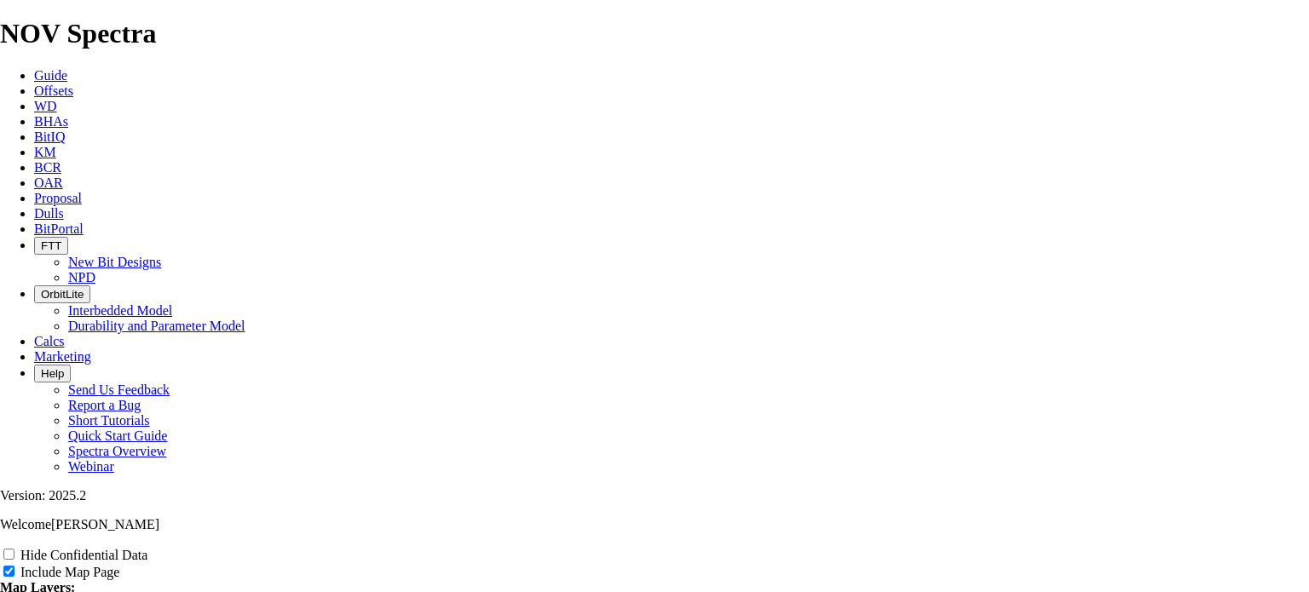
type input "Top 2nd Bone Runs - 2"
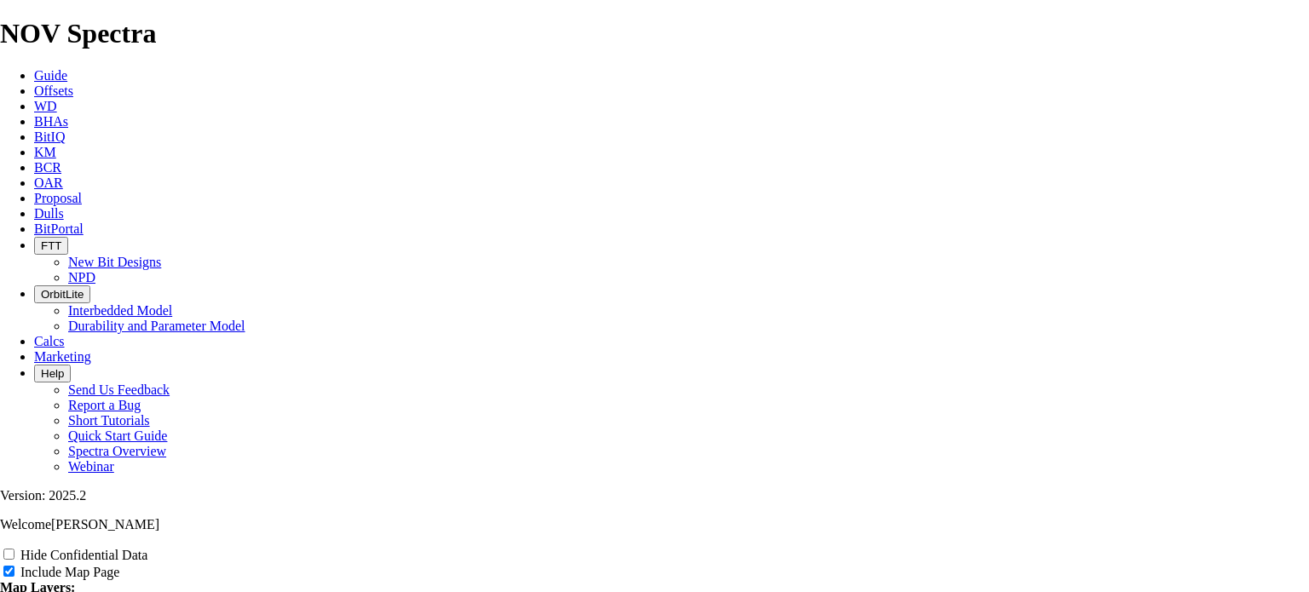
type input "Top 2nd Bone Runs - 2"
type input "Top 2nd Bone Runs - 2 y"
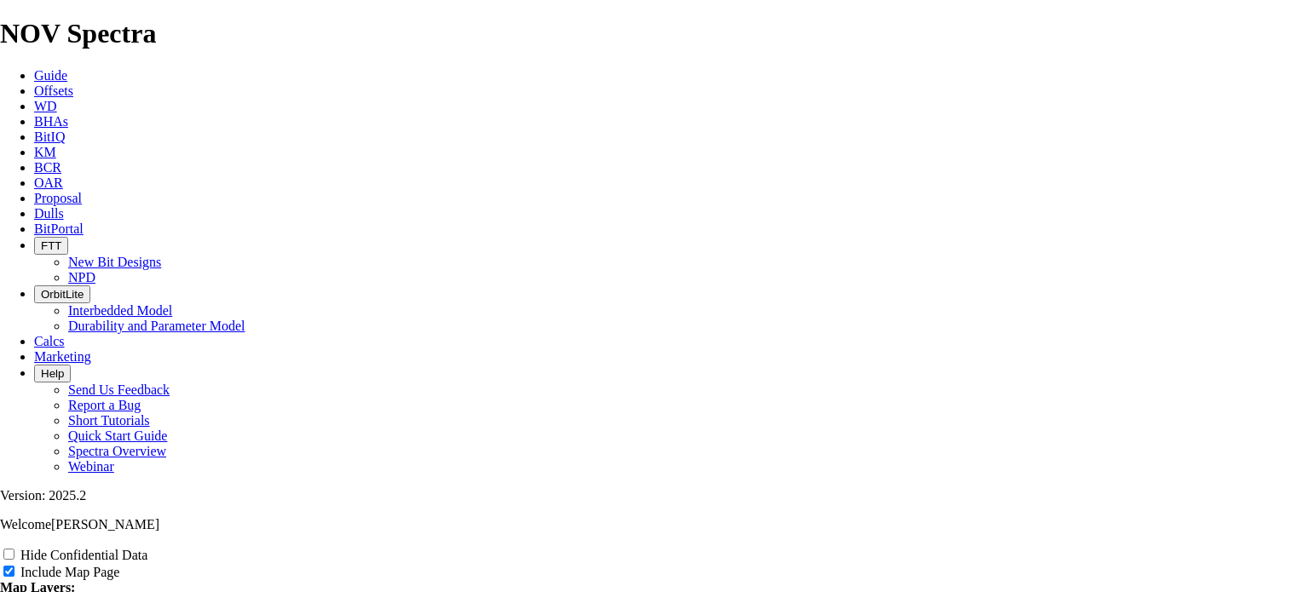
type input "Top 2nd Bone Runs - 2 y"
type input "Top 2nd Bone Runs - 2 ye"
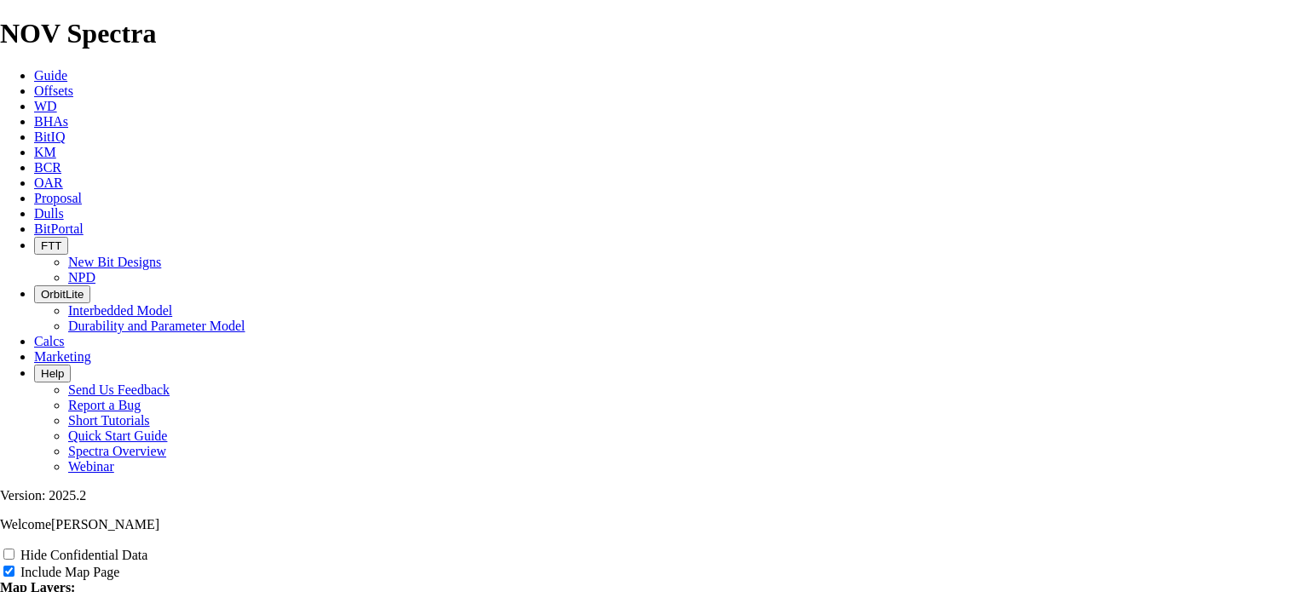
type input "Top 2nd Bone Runs - 2 ye"
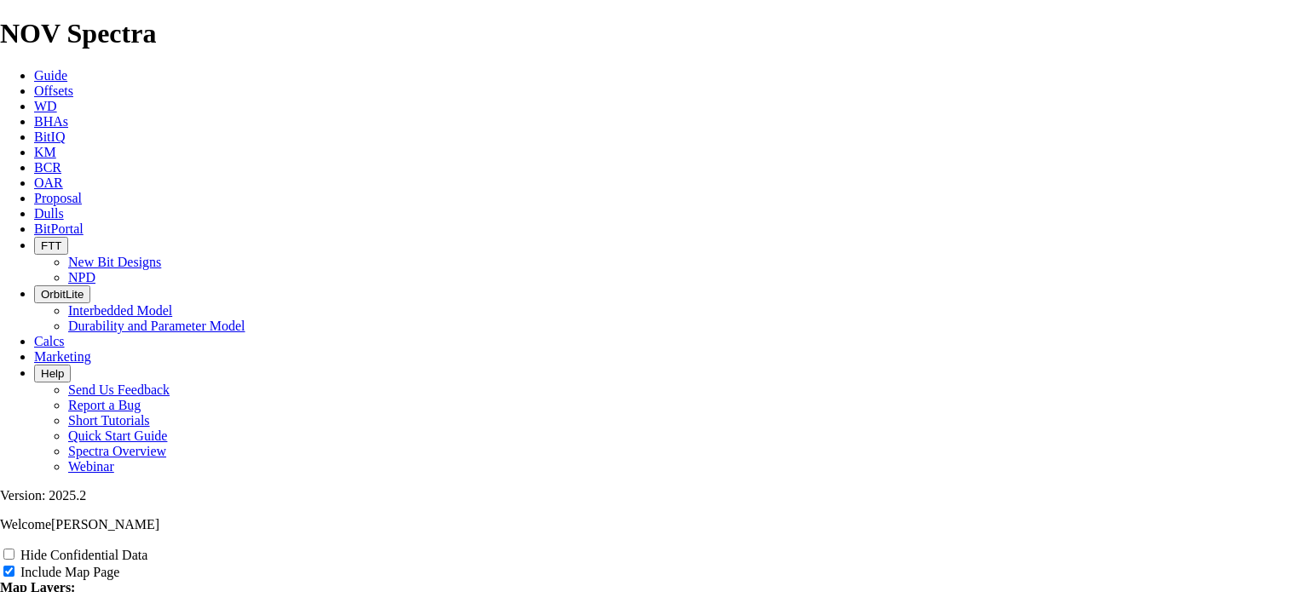
type input "Top 2nd Bone Runs - 2 yea"
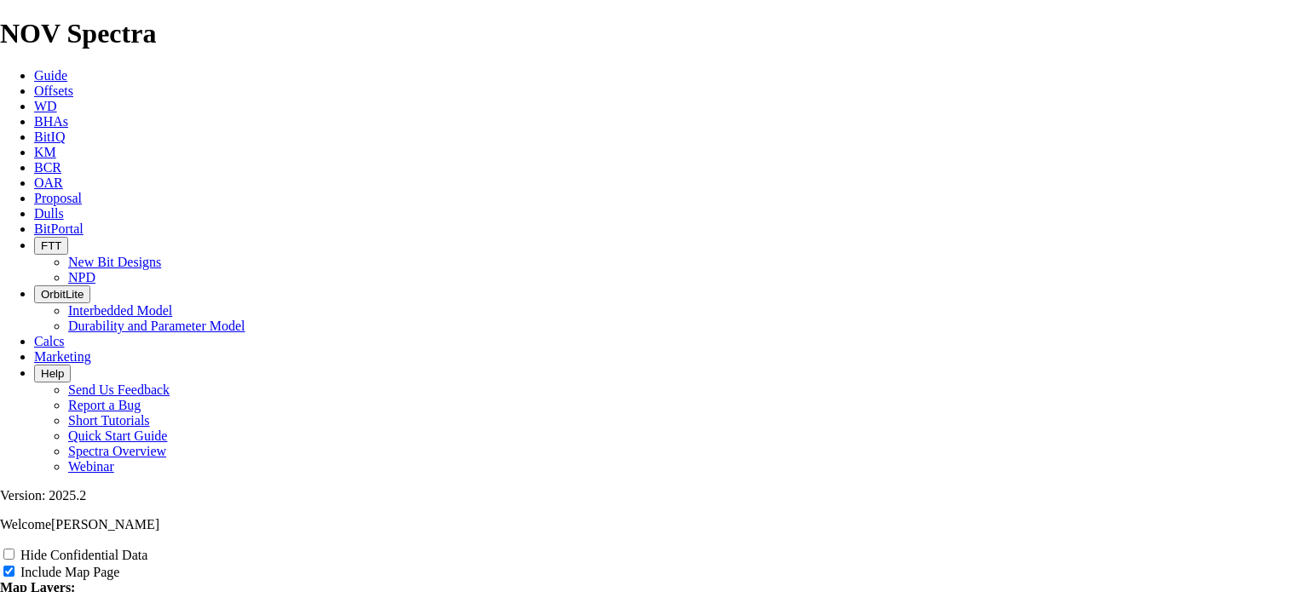
type input "Top 2nd Bone Runs - 2 yea"
type input "Top 2nd Bone Runs - 2 year"
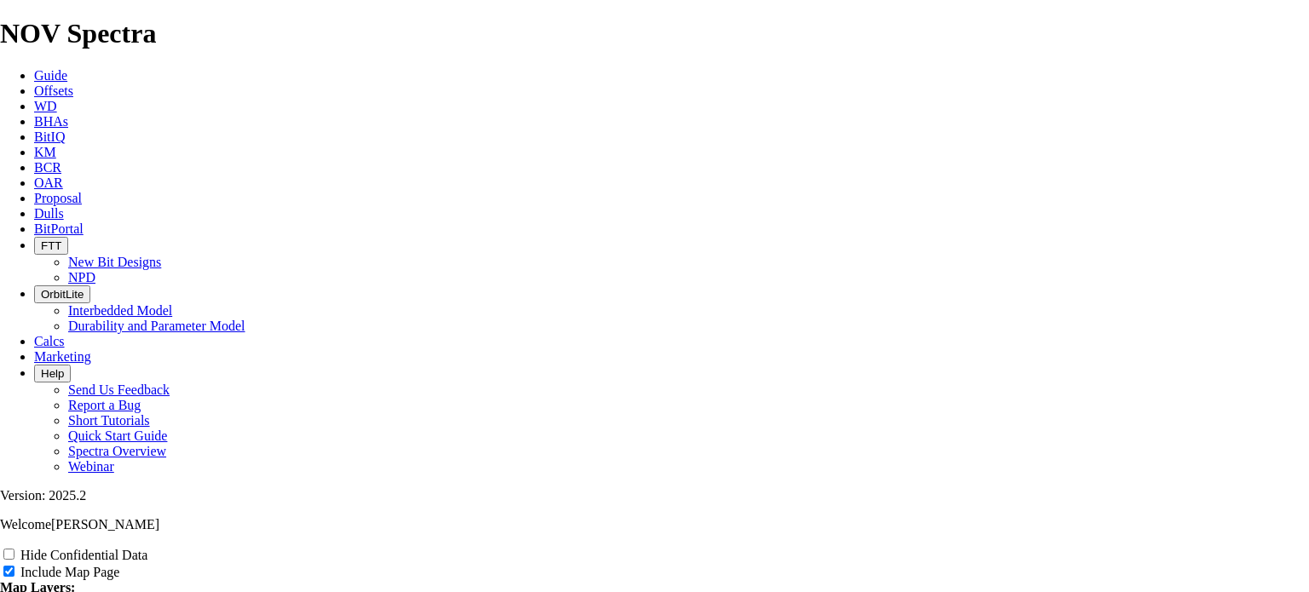
type input "Top 2nd Bone Runs - 2 year"
type input "Top 2nd Bone Runs - 2 years"
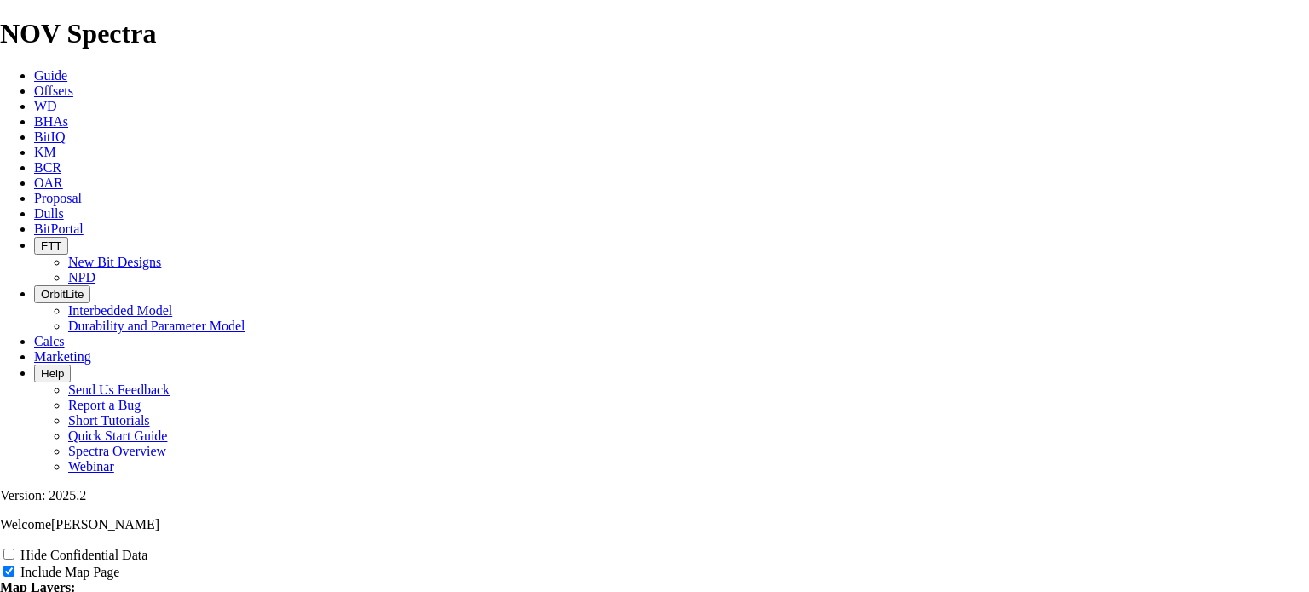
type input "Top 2nd Bone Runs - 2 years"
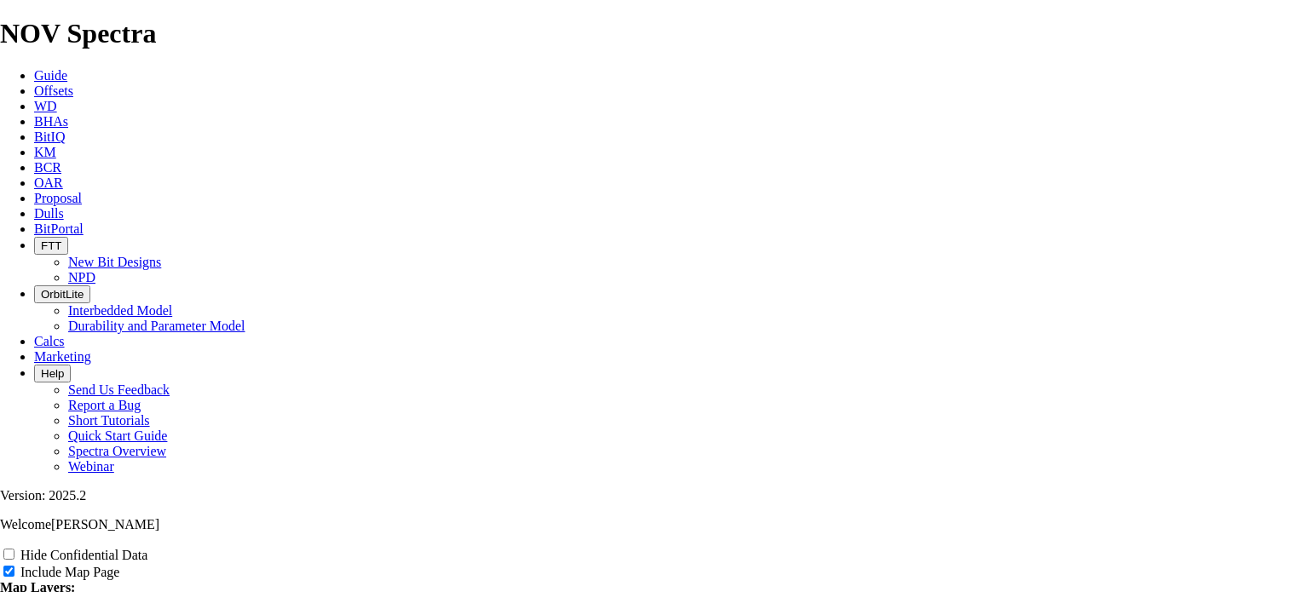
type input "Top 2nd Bone Runs - 2 years"
type input "Top 2nd Bone Runs - 2 years -"
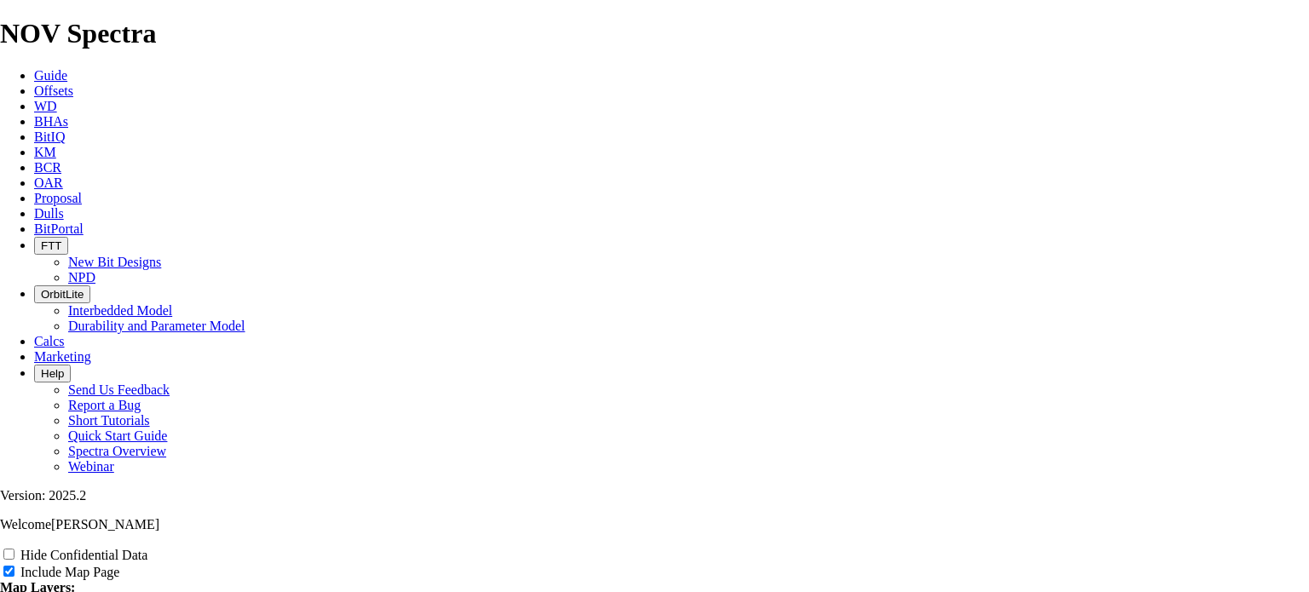
type input "Top 2nd Bone Runs - 2 years -"
type input "Top 2nd Bone Runs - 2 years - X"
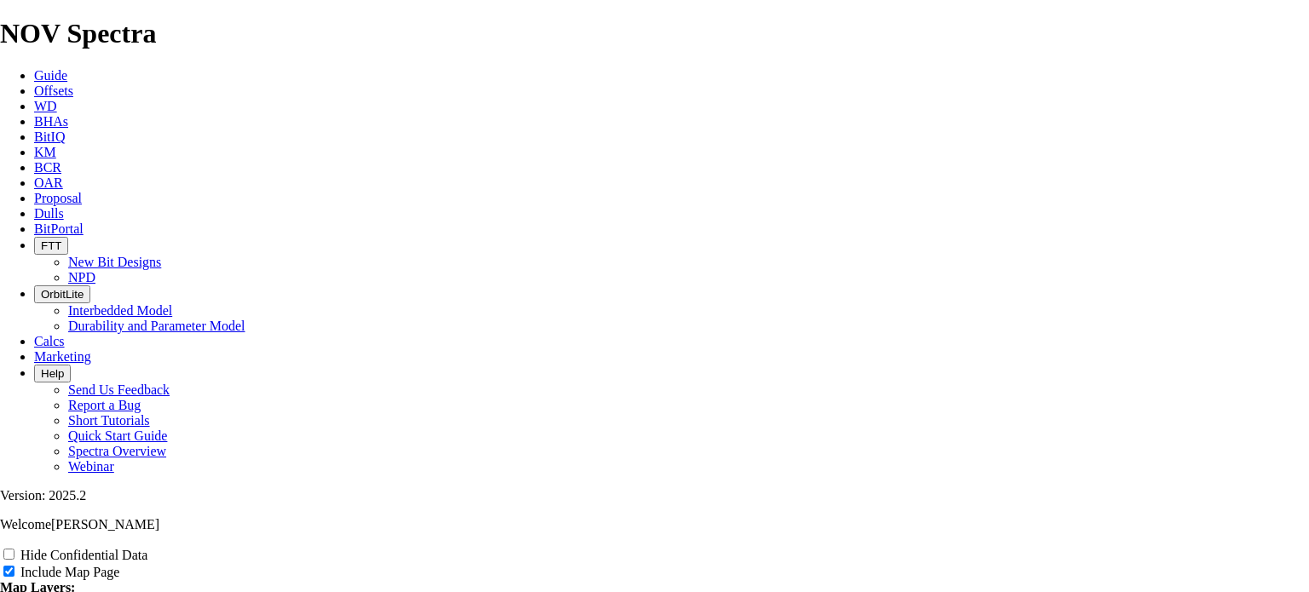
type input "Top 2nd Bone Runs - 2 years - X"
